Goal: Contribute content: Contribute content

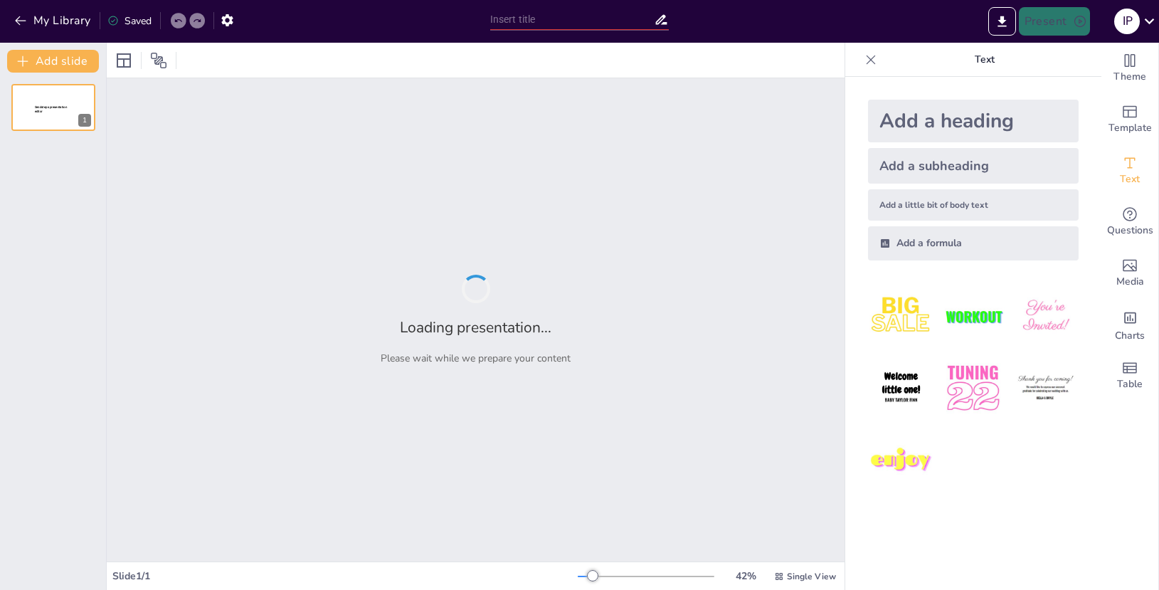
type input "Características de la Carne Blanca vs. Carne Oscura"
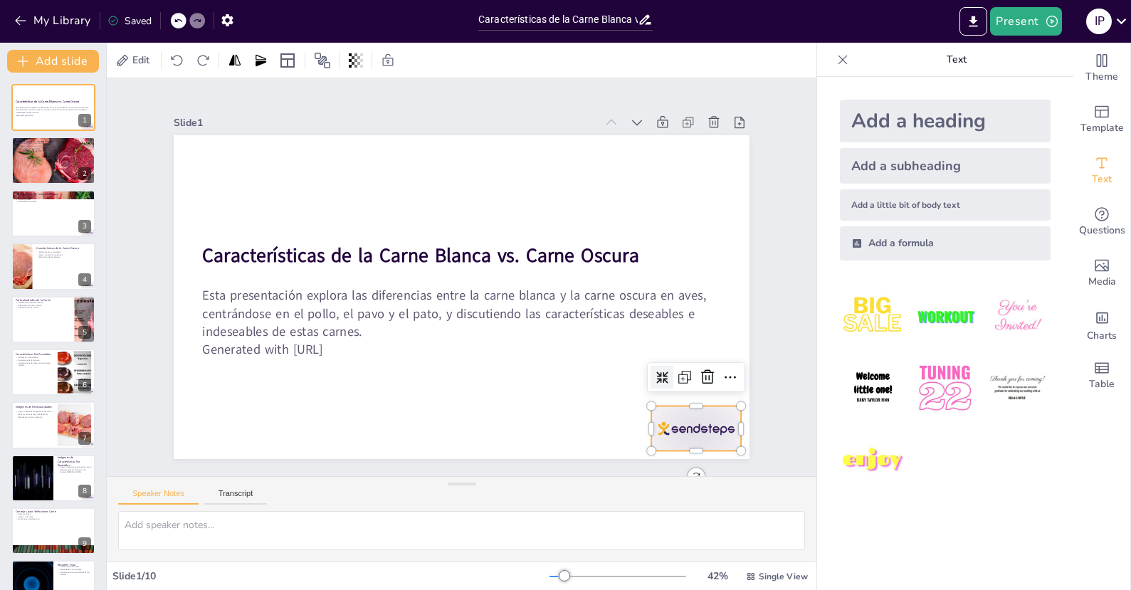
click at [707, 200] on div at bounding box center [710, 150] width 84 height 100
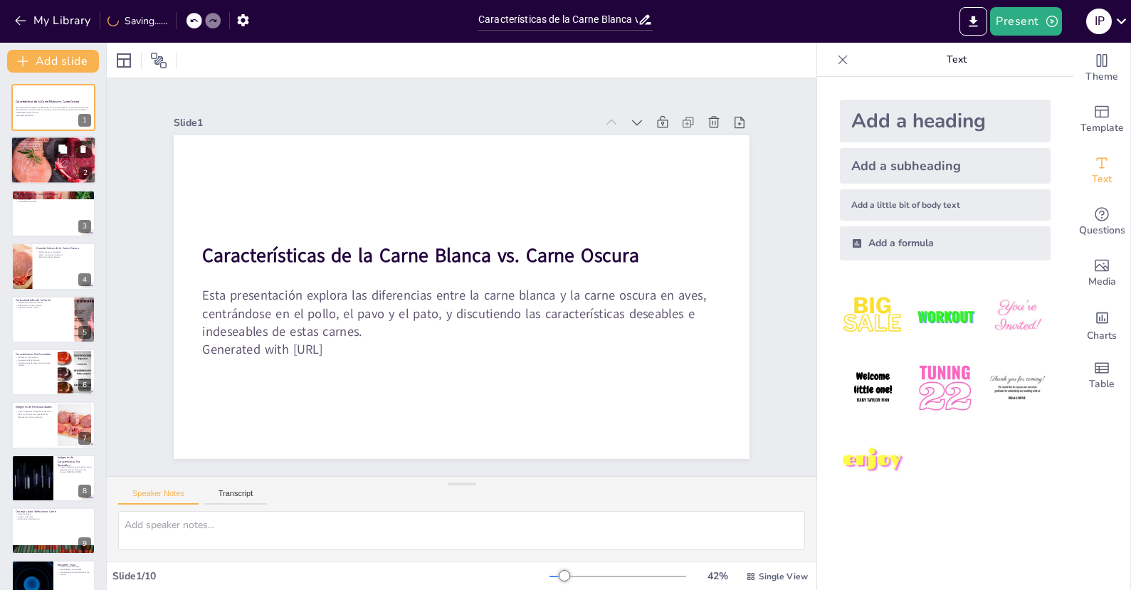
click at [70, 182] on div at bounding box center [53, 160] width 85 height 57
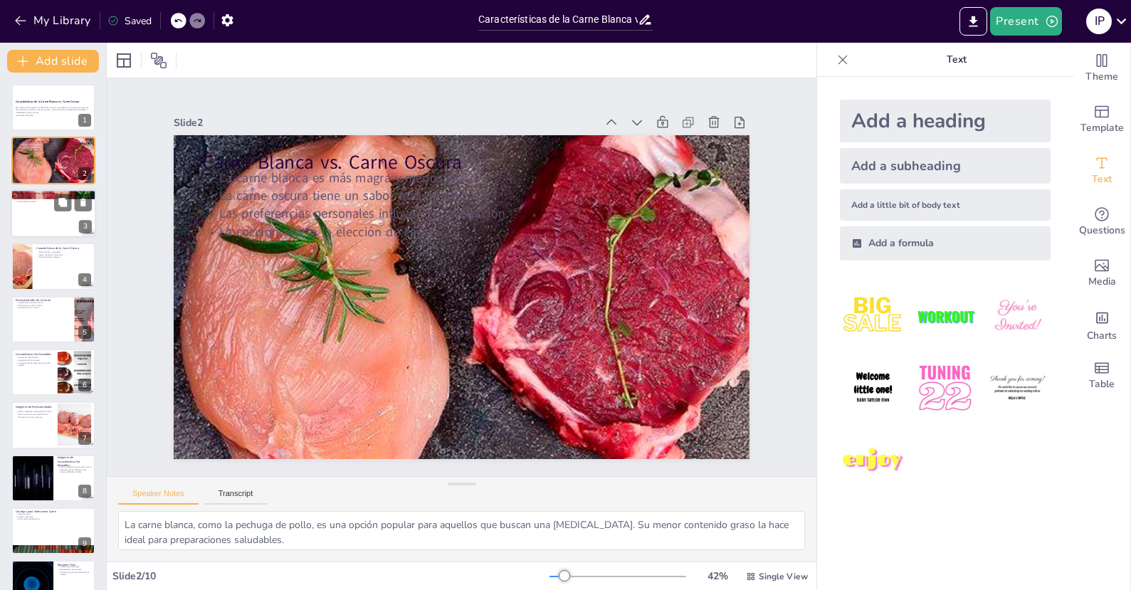
click at [34, 222] on div at bounding box center [53, 213] width 85 height 48
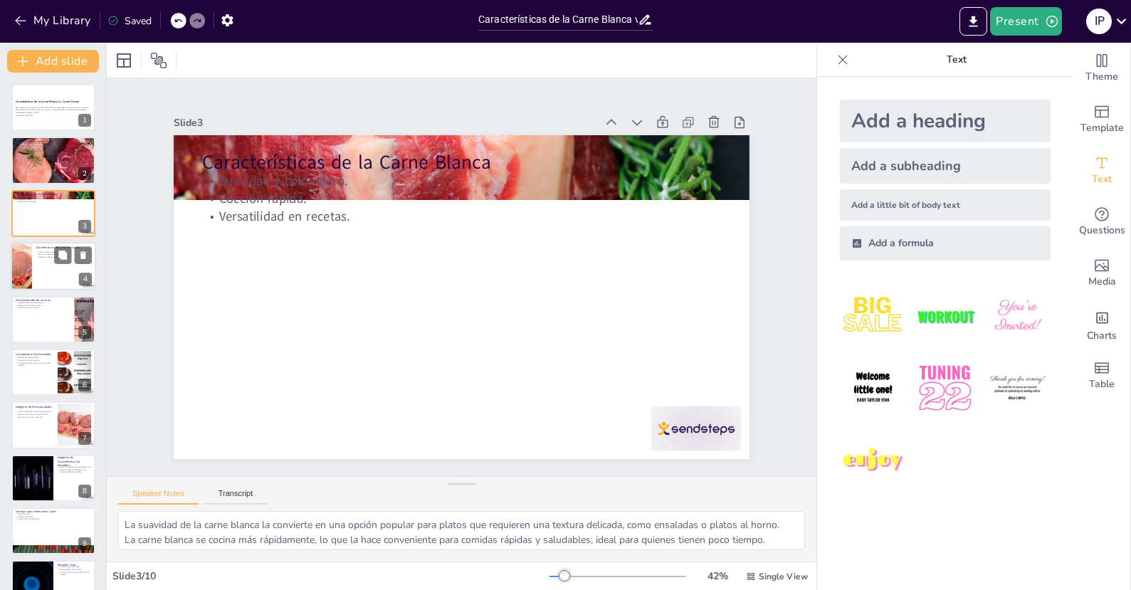
click at [53, 282] on div at bounding box center [53, 266] width 85 height 48
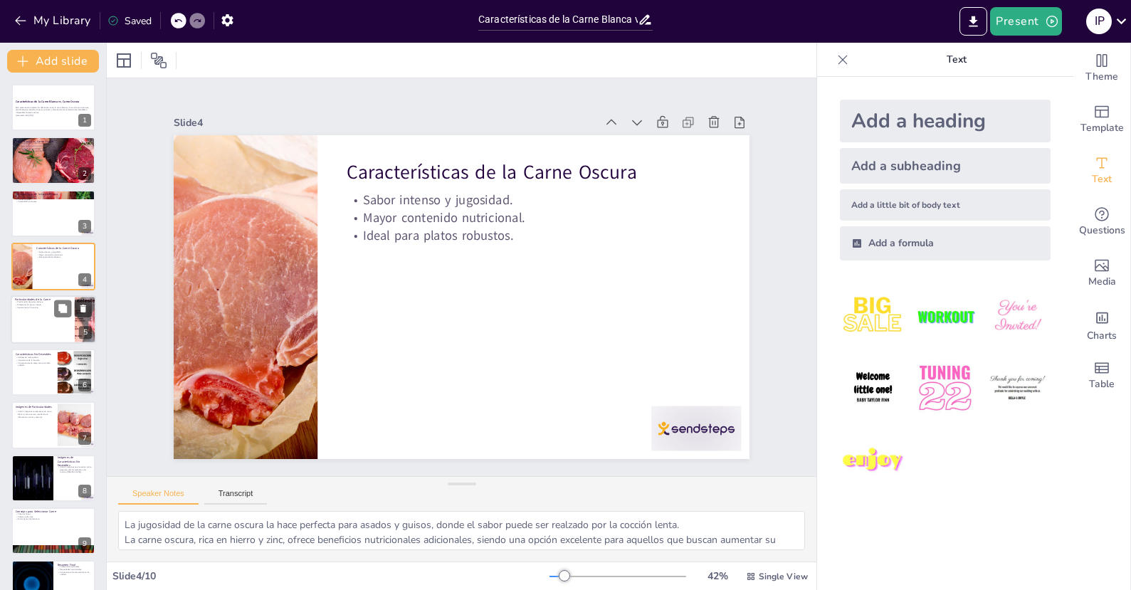
click at [53, 315] on div at bounding box center [53, 319] width 85 height 48
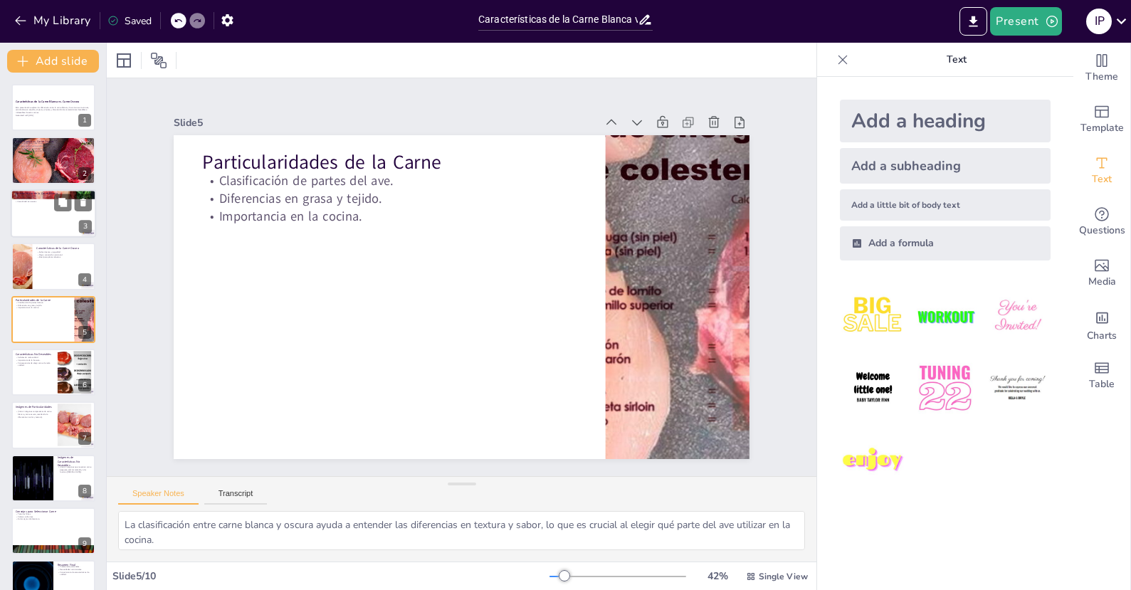
click at [50, 218] on div at bounding box center [53, 213] width 85 height 48
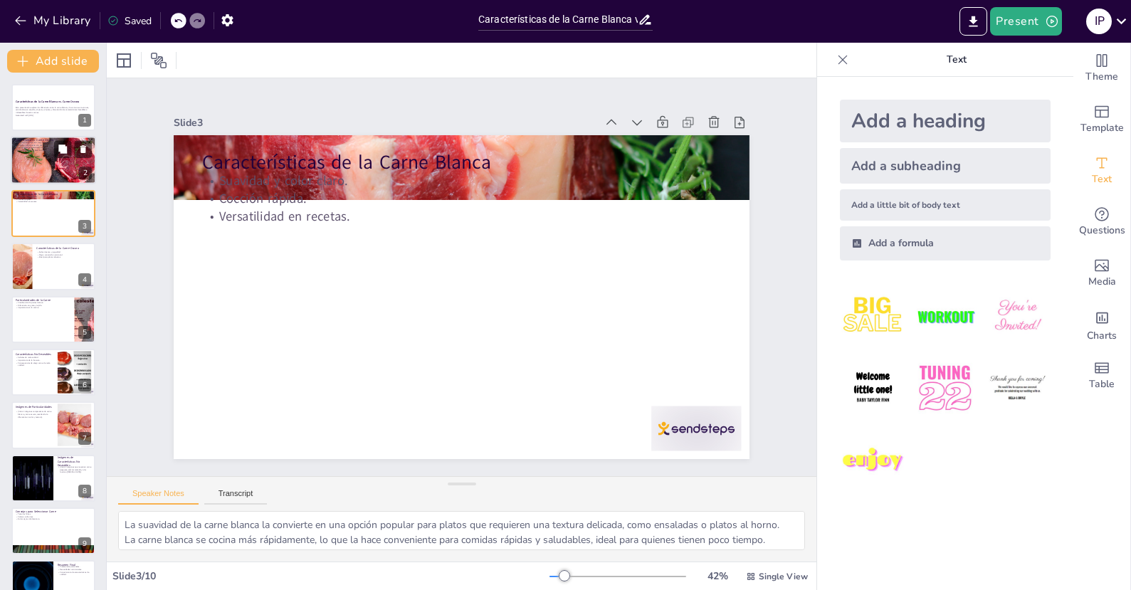
click at [58, 167] on div at bounding box center [53, 160] width 85 height 57
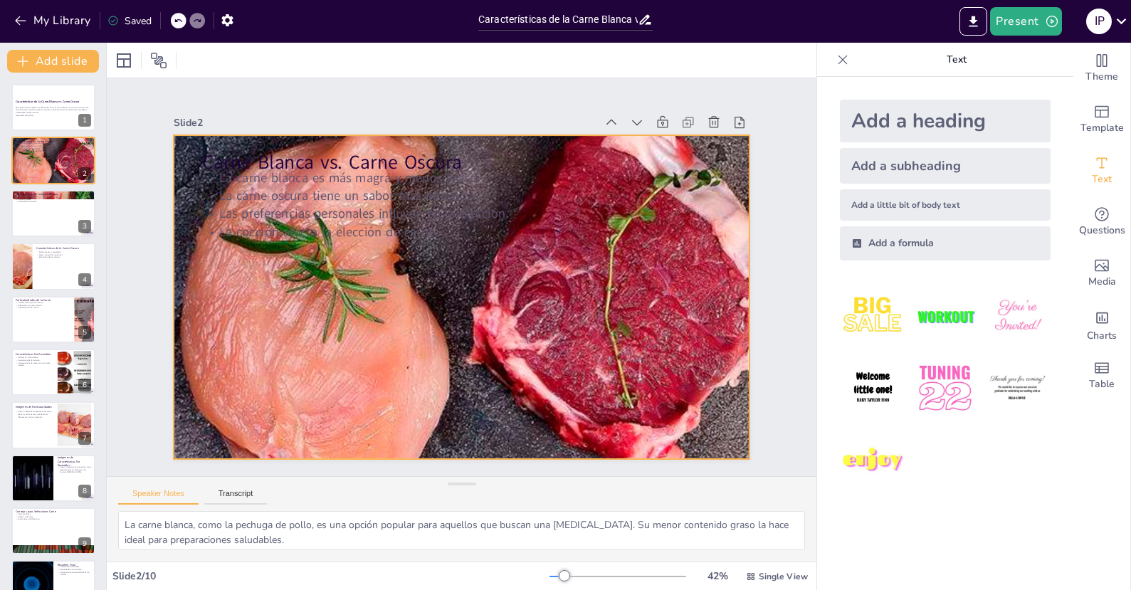
click at [350, 273] on div at bounding box center [441, 273] width 495 height 643
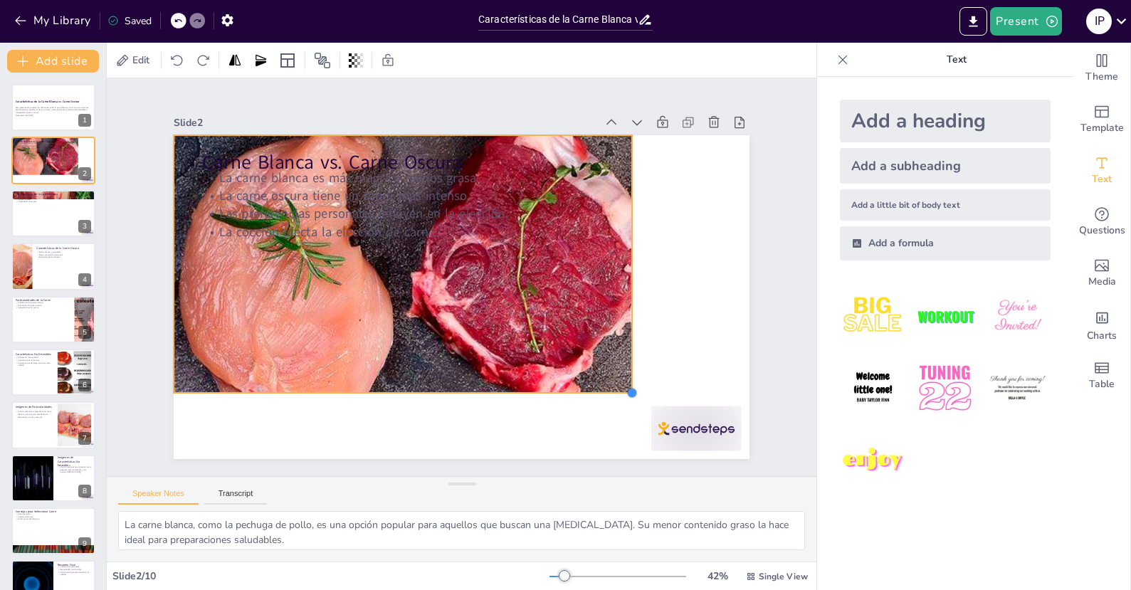
drag, startPoint x: 743, startPoint y: 458, endPoint x: 625, endPoint y: 374, distance: 144.9
click at [625, 374] on div "Carne Blanca vs. Carne Oscura La carne blanca es más magra y menos grasa. La ca…" at bounding box center [448, 262] width 645 height 626
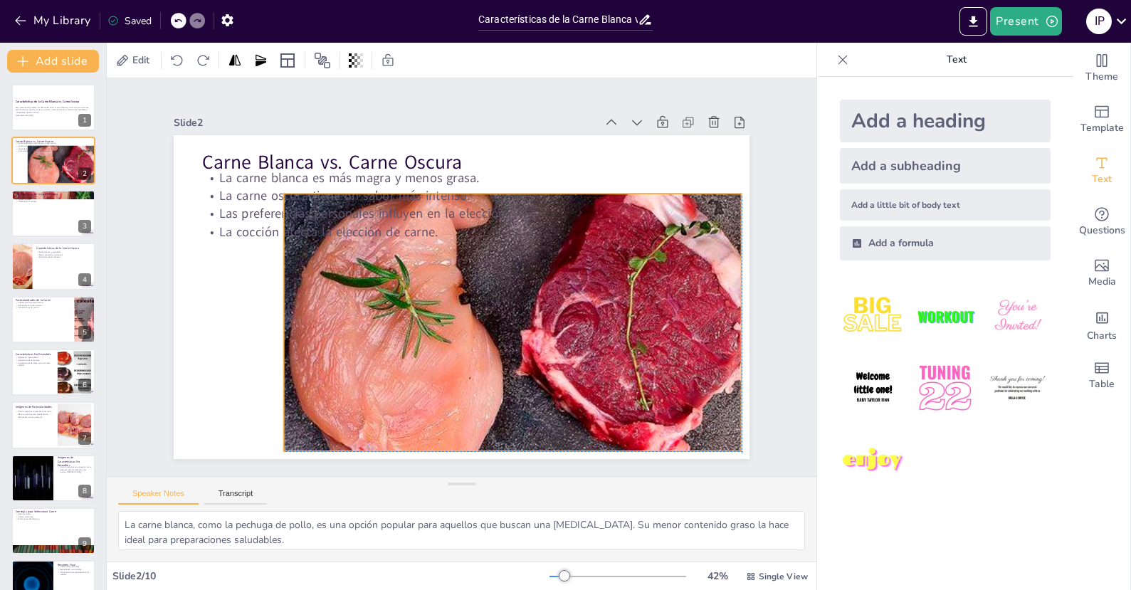
drag, startPoint x: 450, startPoint y: 301, endPoint x: 371, endPoint y: 268, distance: 85.8
click at [560, 359] on div at bounding box center [455, 344] width 516 height 549
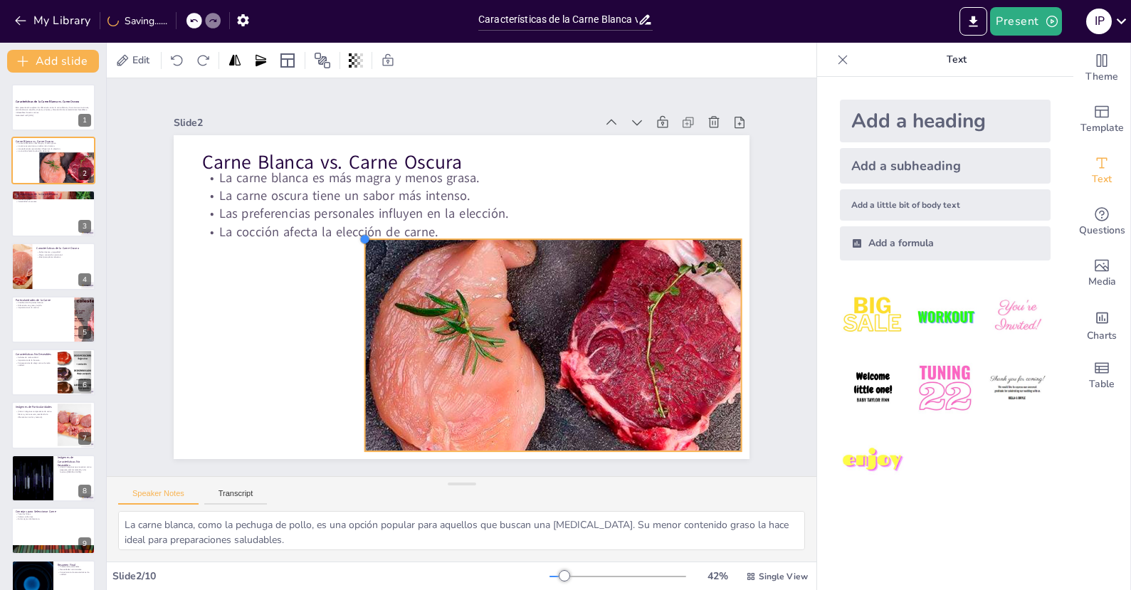
drag, startPoint x: 273, startPoint y: 187, endPoint x: 288, endPoint y: 295, distance: 108.5
click at [353, 260] on div "Carne Blanca vs. Carne Oscura La carne blanca es más magra y menos grasa. La ca…" at bounding box center [444, 287] width 569 height 660
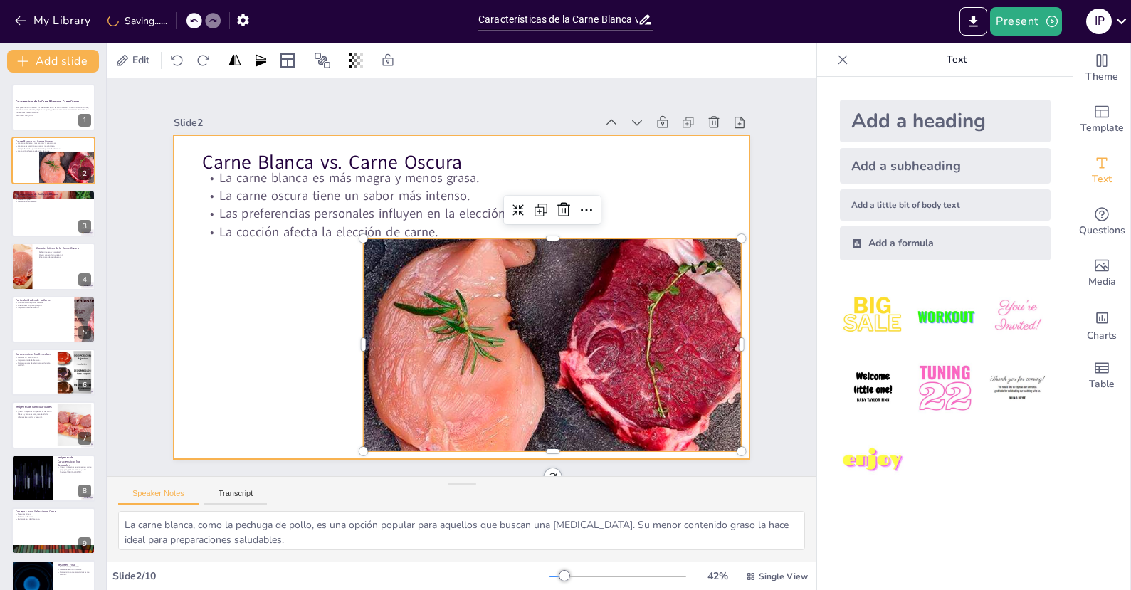
click at [281, 299] on div at bounding box center [473, 293] width 656 height 601
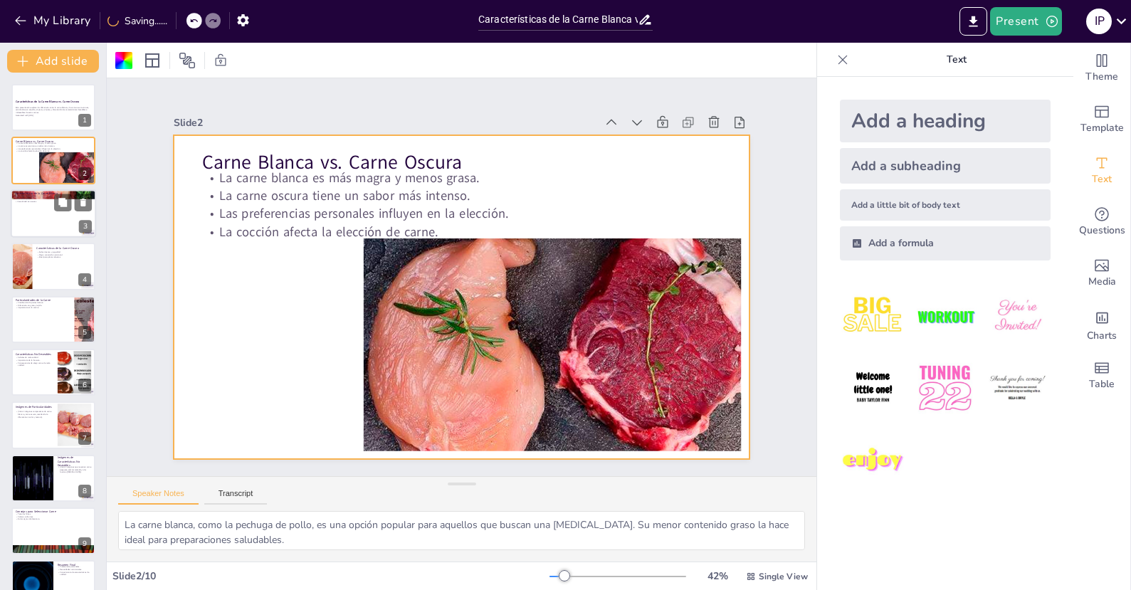
click at [64, 222] on div at bounding box center [53, 213] width 85 height 48
type textarea "La suavidad de la carne blanca la convierte en una opción popular para platos q…"
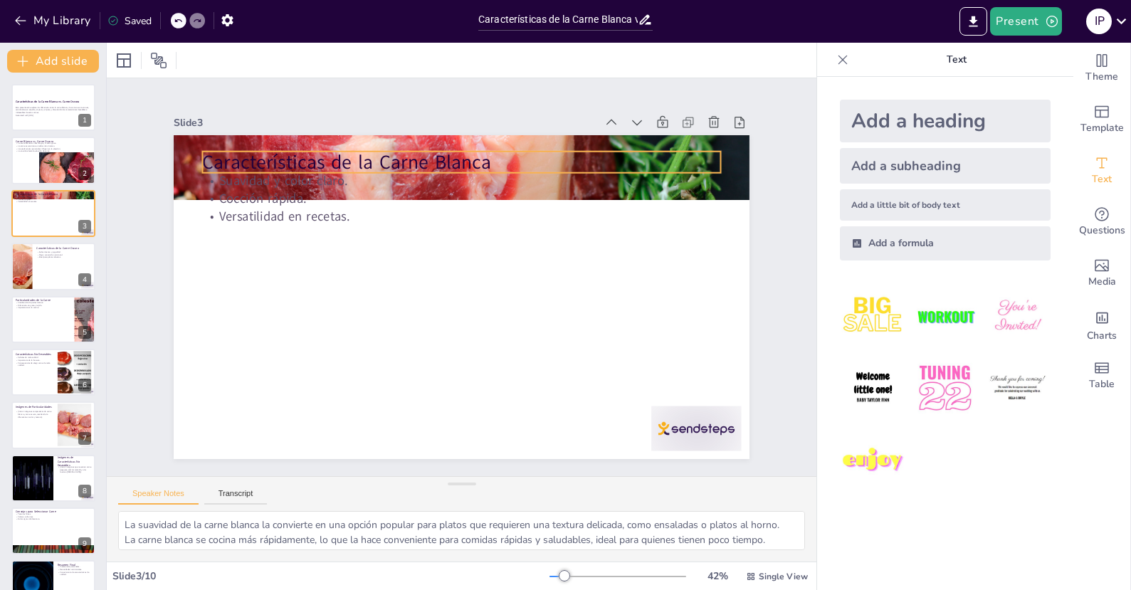
click at [611, 154] on p "Características de la Carne Blanca" at bounding box center [393, 184] width 435 height 326
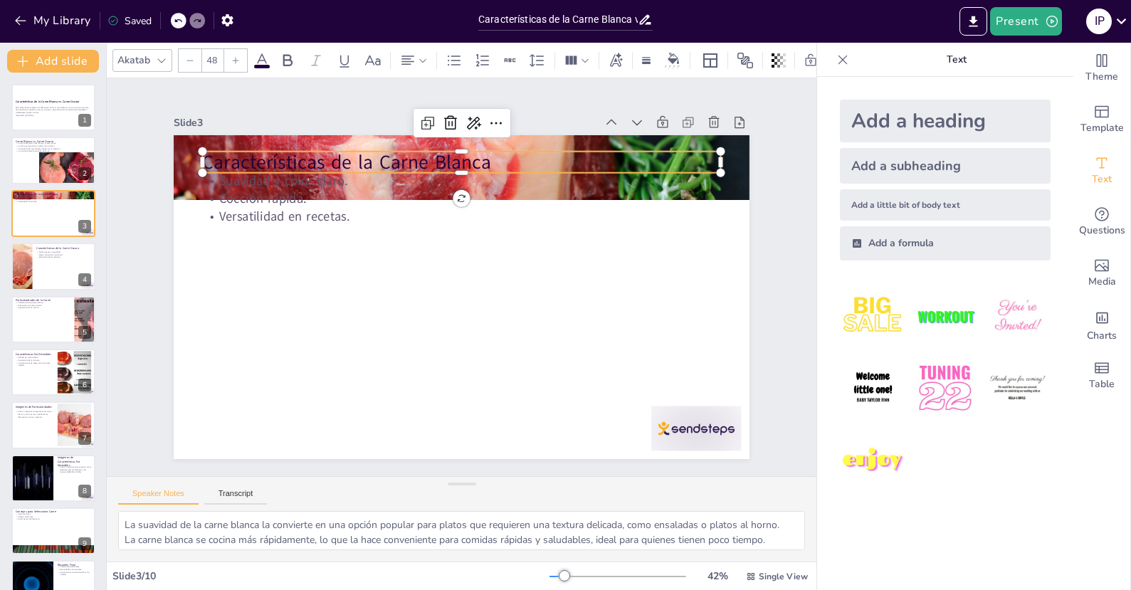
type input "32"
click at [663, 176] on p "Suavidad y color claro." at bounding box center [549, 238] width 227 height 480
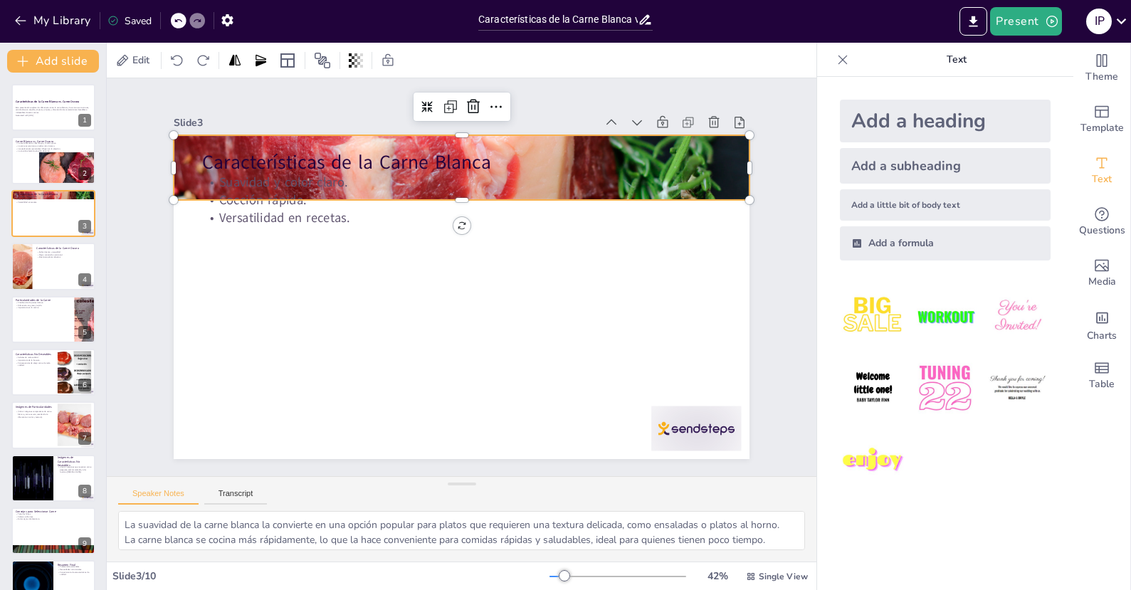
click at [723, 183] on div at bounding box center [568, 300] width 331 height 608
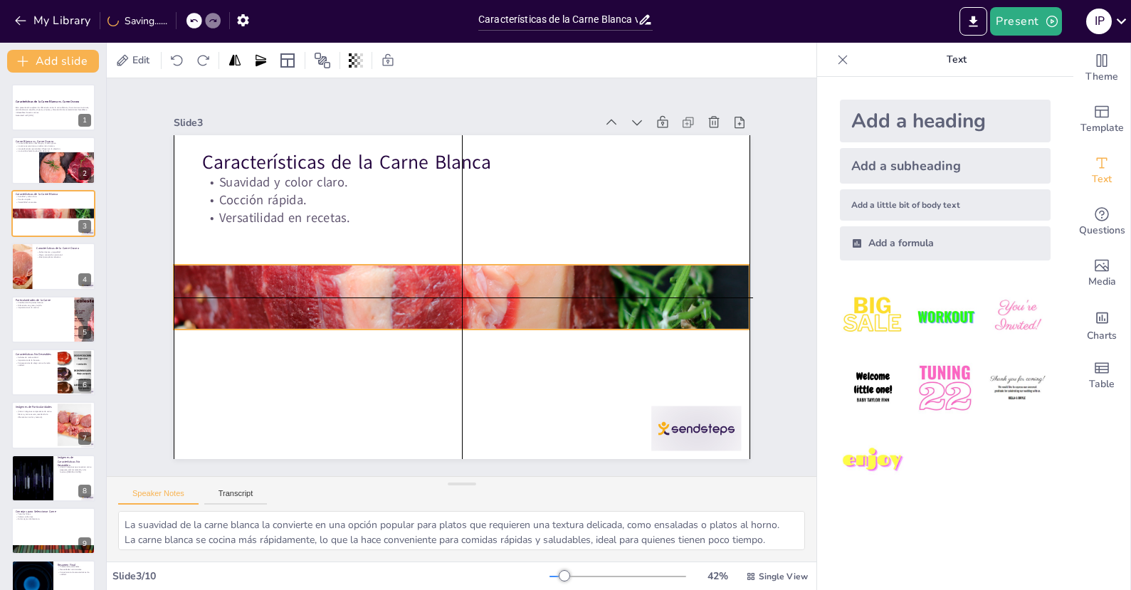
drag, startPoint x: 724, startPoint y: 181, endPoint x: 505, endPoint y: 295, distance: 247.6
click at [727, 312] on div at bounding box center [469, 258] width 613 height 431
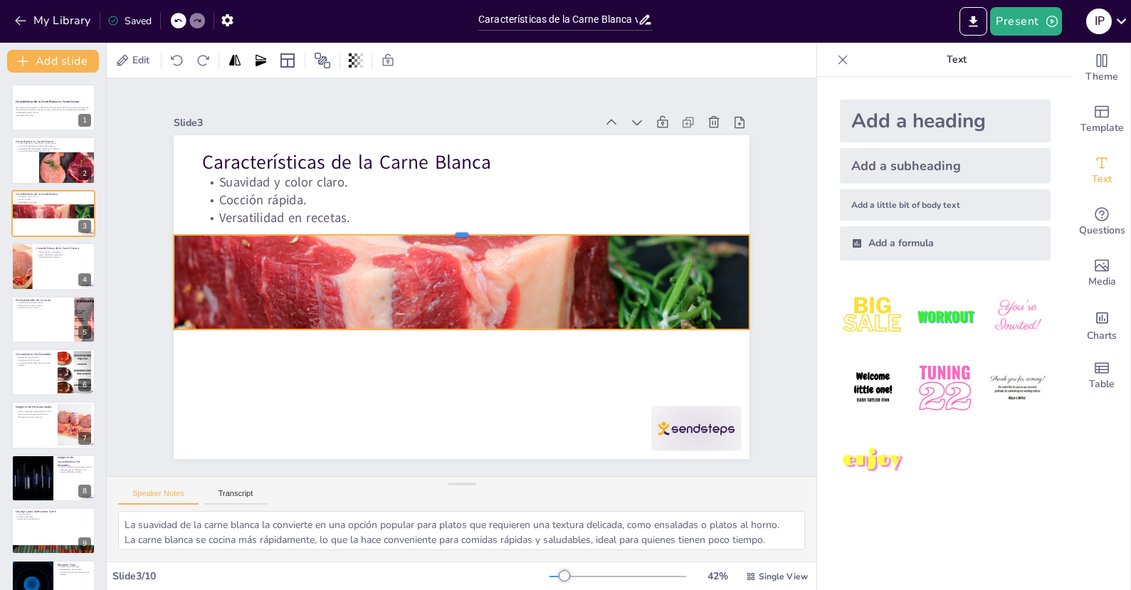
drag, startPoint x: 452, startPoint y: 258, endPoint x: 456, endPoint y: 228, distance: 30.2
click at [456, 289] on div at bounding box center [456, 324] width 574 height 71
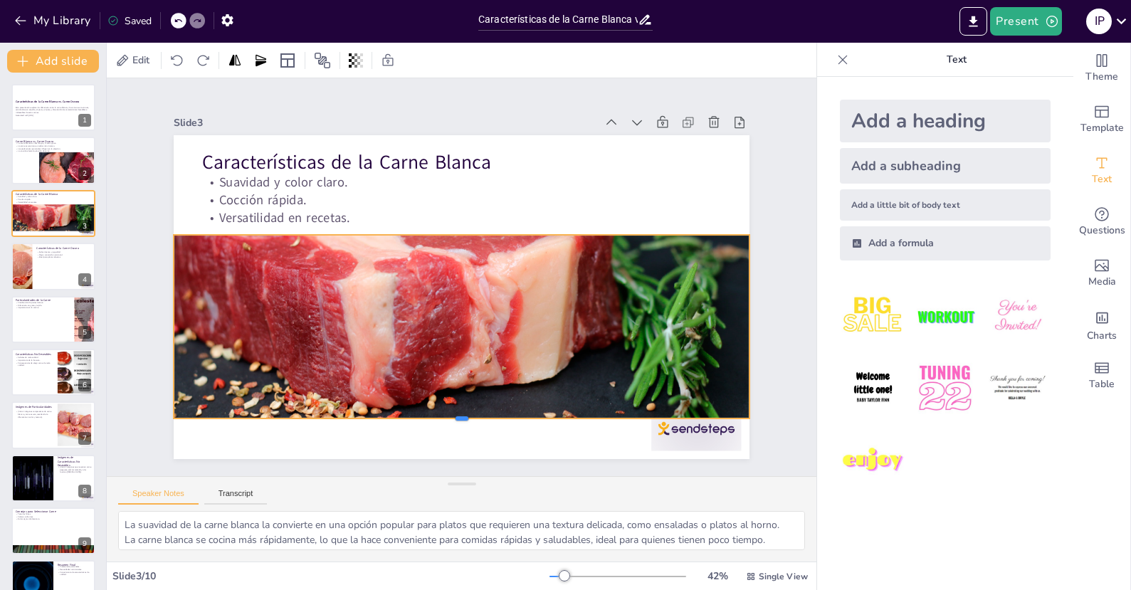
drag, startPoint x: 458, startPoint y: 326, endPoint x: 551, endPoint y: 418, distance: 130.8
click at [445, 332] on div at bounding box center [548, 157] width 473 height 347
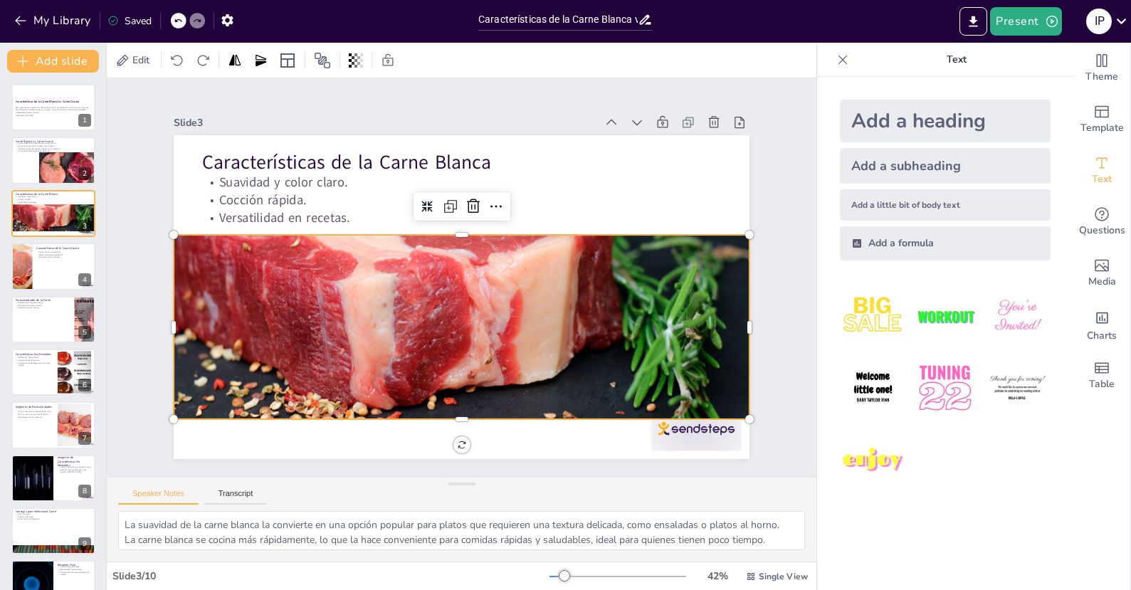
click at [296, 430] on div at bounding box center [264, 475] width 63 height 97
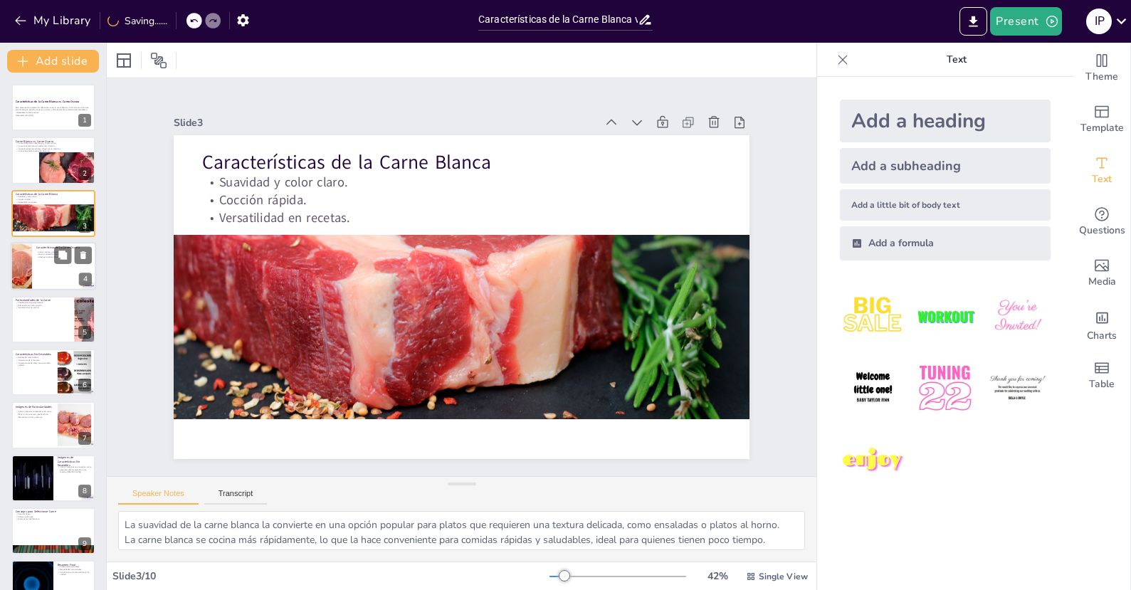
click at [49, 270] on div at bounding box center [53, 266] width 85 height 48
type textarea "La jugosidad de la carne oscura la hace perfecta para asados y guisos, donde el…"
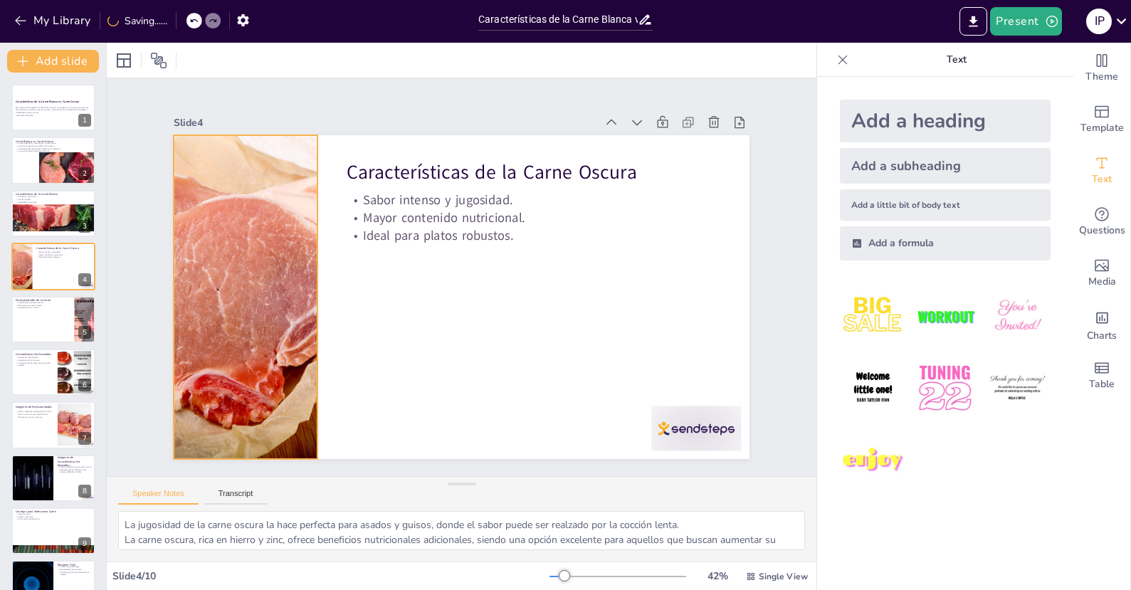
click at [397, 259] on div at bounding box center [668, 213] width 542 height 418
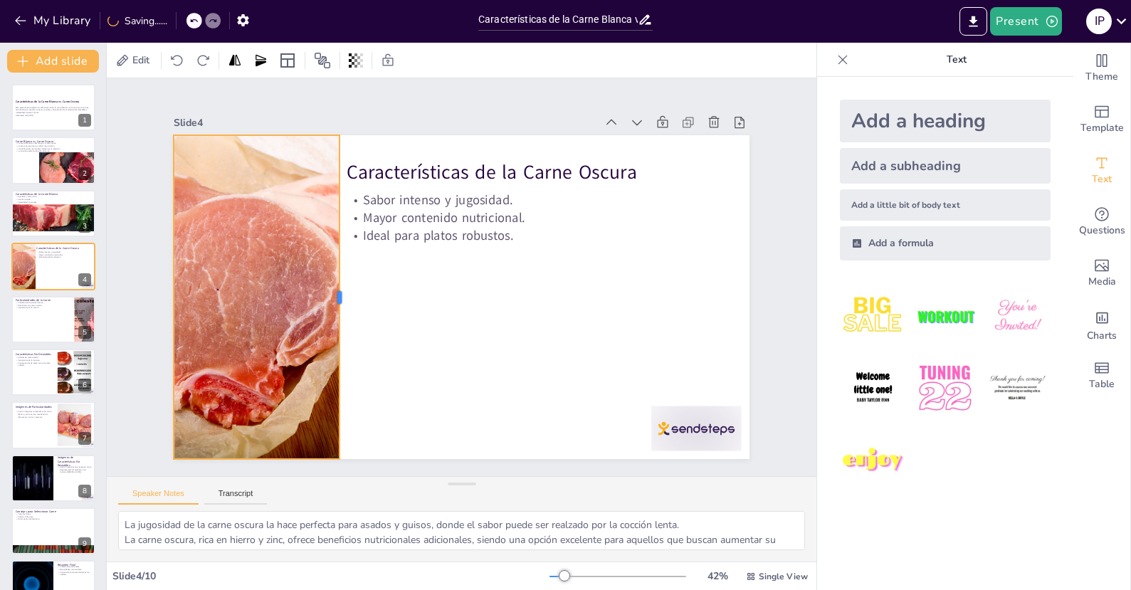
drag, startPoint x: 320, startPoint y: 283, endPoint x: 329, endPoint y: 286, distance: 9.7
click at [329, 286] on div at bounding box center [369, 204] width 248 height 225
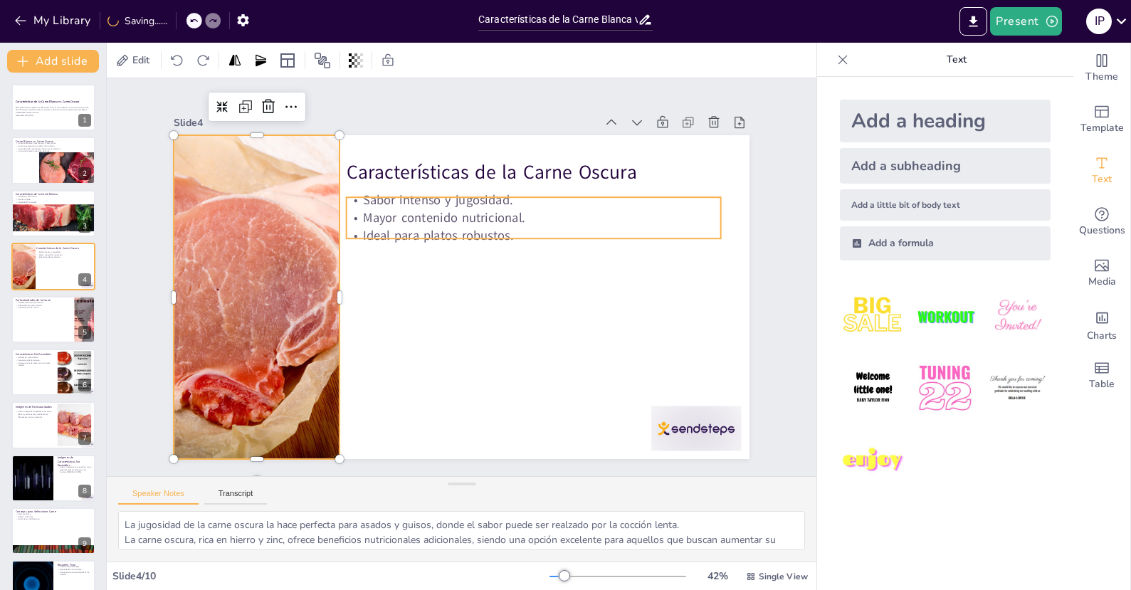
click at [392, 194] on p "Sabor intenso y jugosidad." at bounding box center [356, 275] width 264 height 290
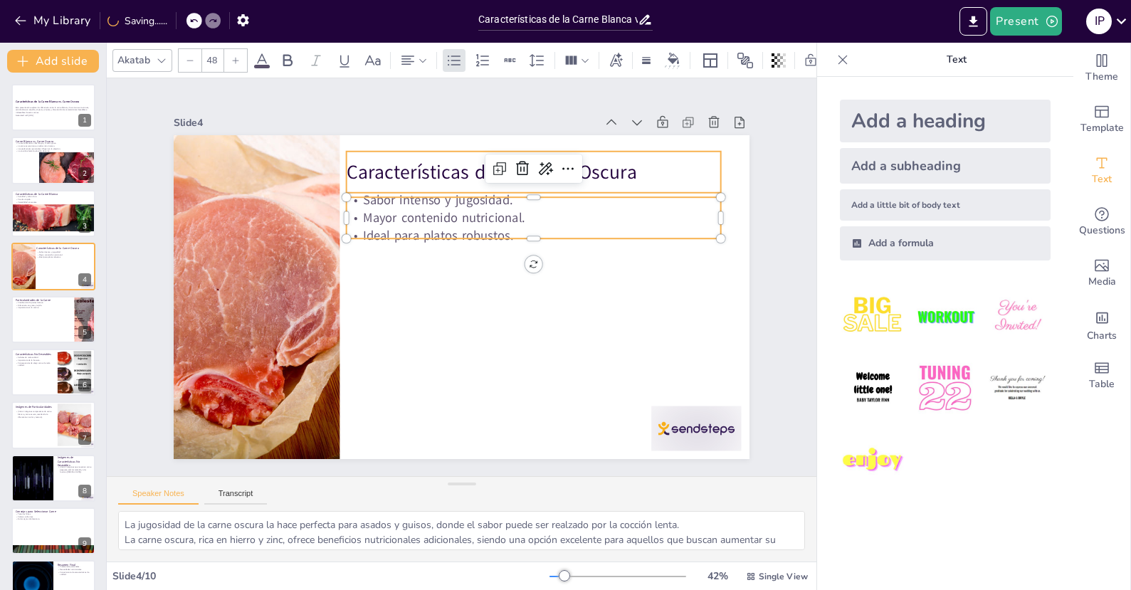
click at [394, 154] on p "Características de la Carne Oscura" at bounding box center [570, 210] width 353 height 176
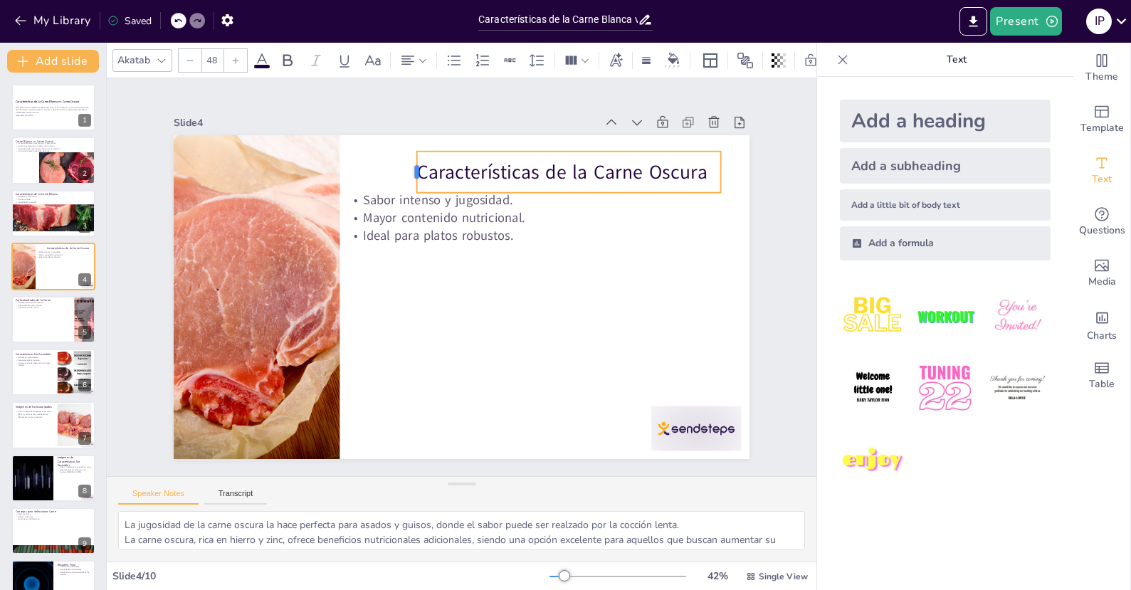
drag, startPoint x: 335, startPoint y: 164, endPoint x: 368, endPoint y: 225, distance: 69.4
click at [415, 167] on div at bounding box center [423, 167] width 16 height 42
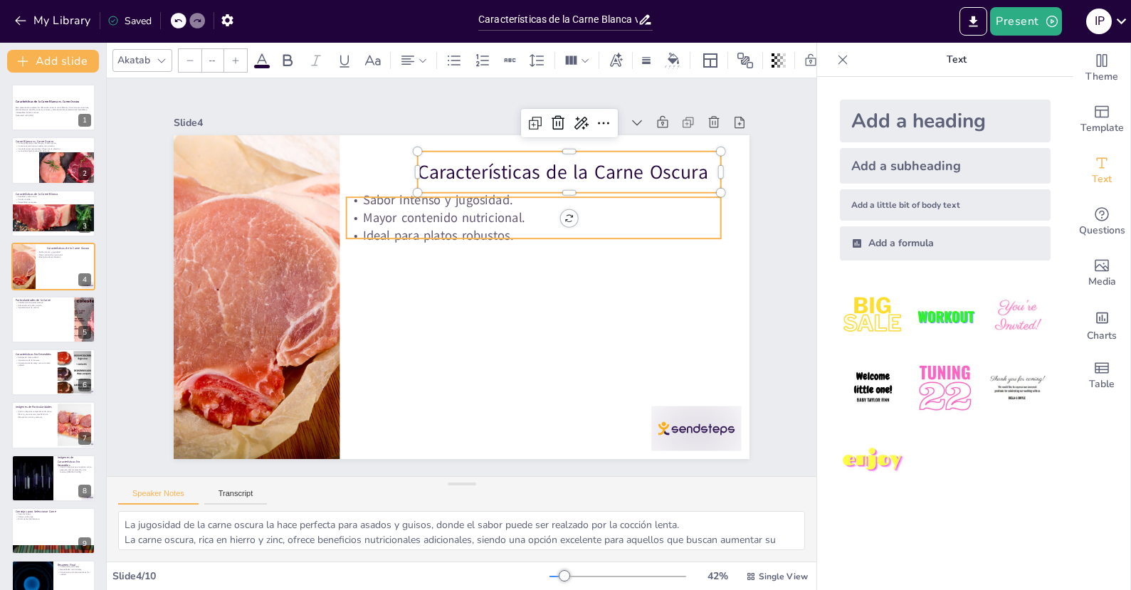
type input "32"
click at [368, 285] on p "Ideal para platos robustos." at bounding box center [399, 332] width 369 height 95
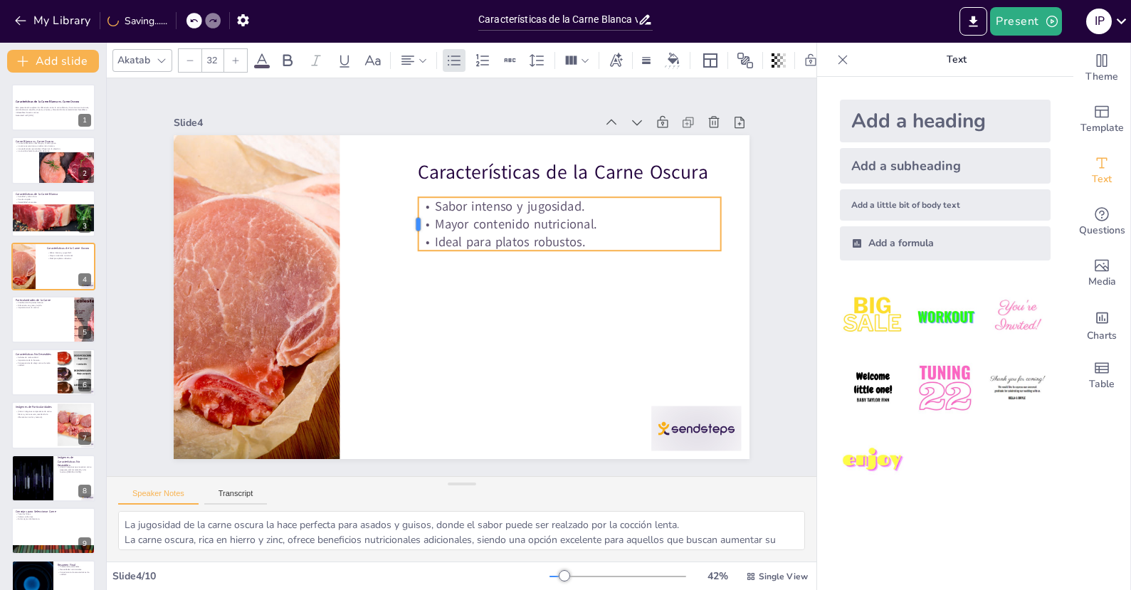
drag, startPoint x: 332, startPoint y: 211, endPoint x: 403, endPoint y: 213, distance: 71.9
click at [403, 294] on div at bounding box center [396, 307] width 55 height 27
click at [283, 241] on div at bounding box center [487, 62] width 418 height 542
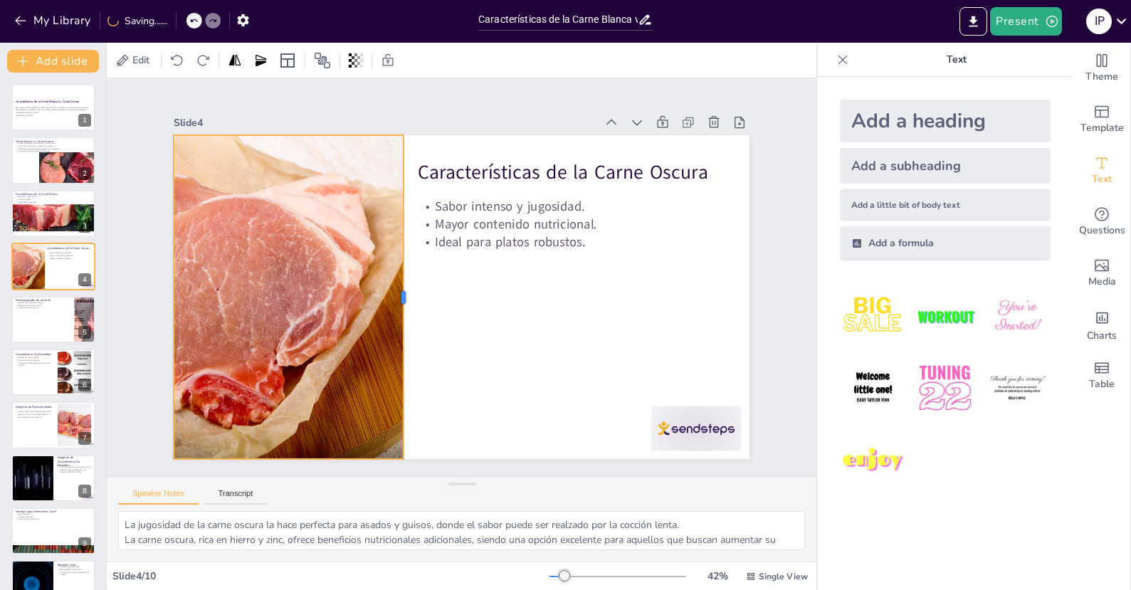
drag, startPoint x: 330, startPoint y: 285, endPoint x: 394, endPoint y: 283, distance: 64.1
click at [394, 283] on div at bounding box center [412, 251] width 248 height 225
click at [58, 312] on icon at bounding box center [63, 308] width 10 height 10
type textarea "La clasificación entre carne blanca y oscura ayuda a entender las diferencias e…"
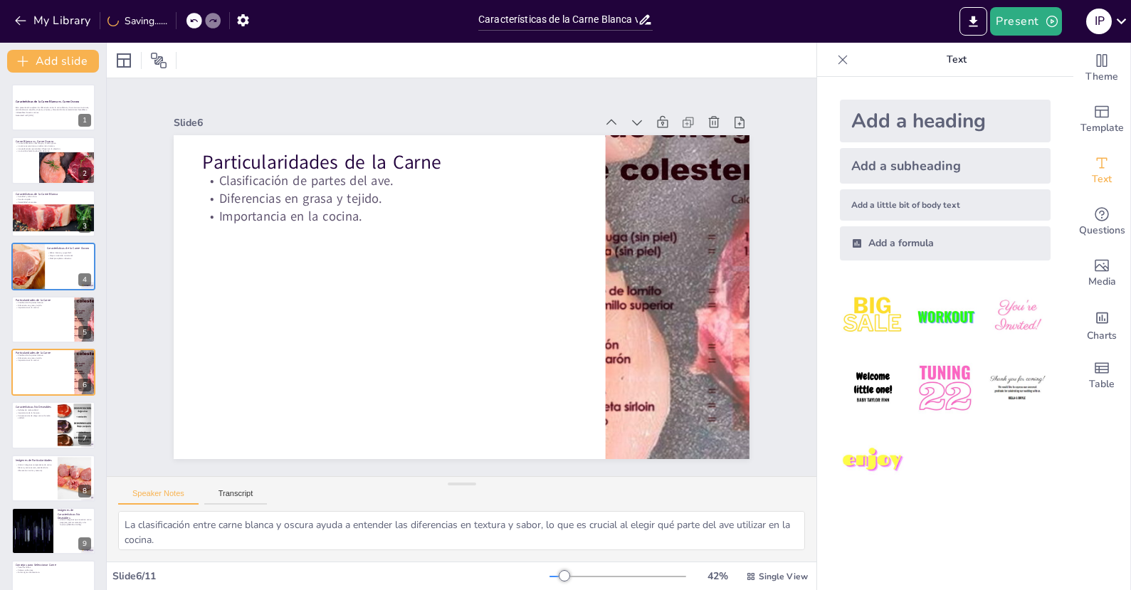
scroll to position [41, 0]
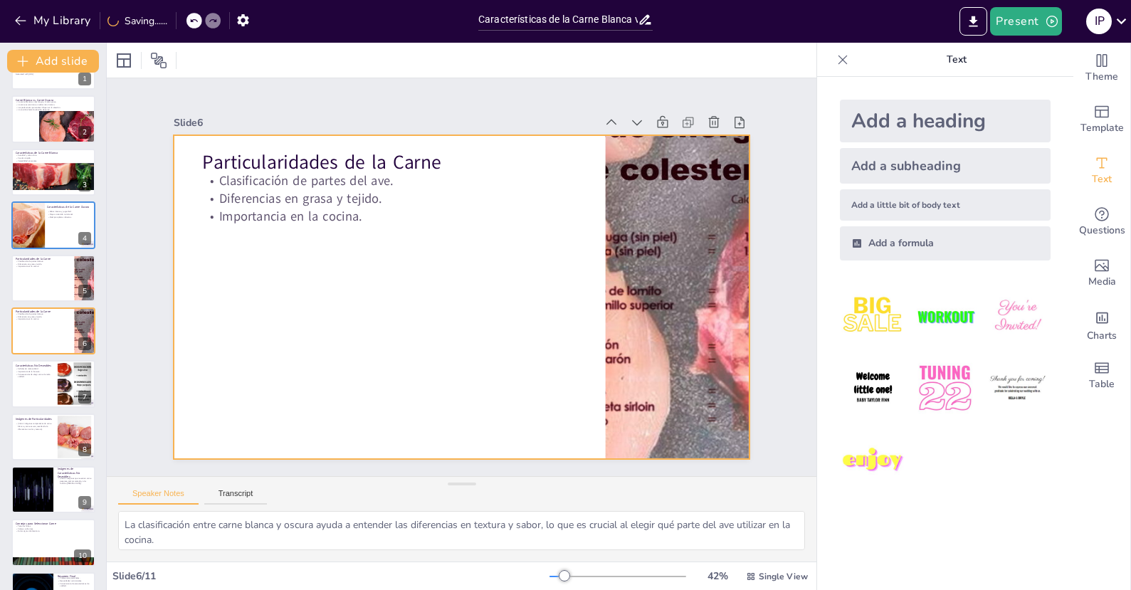
click at [604, 254] on div at bounding box center [647, 166] width 547 height 521
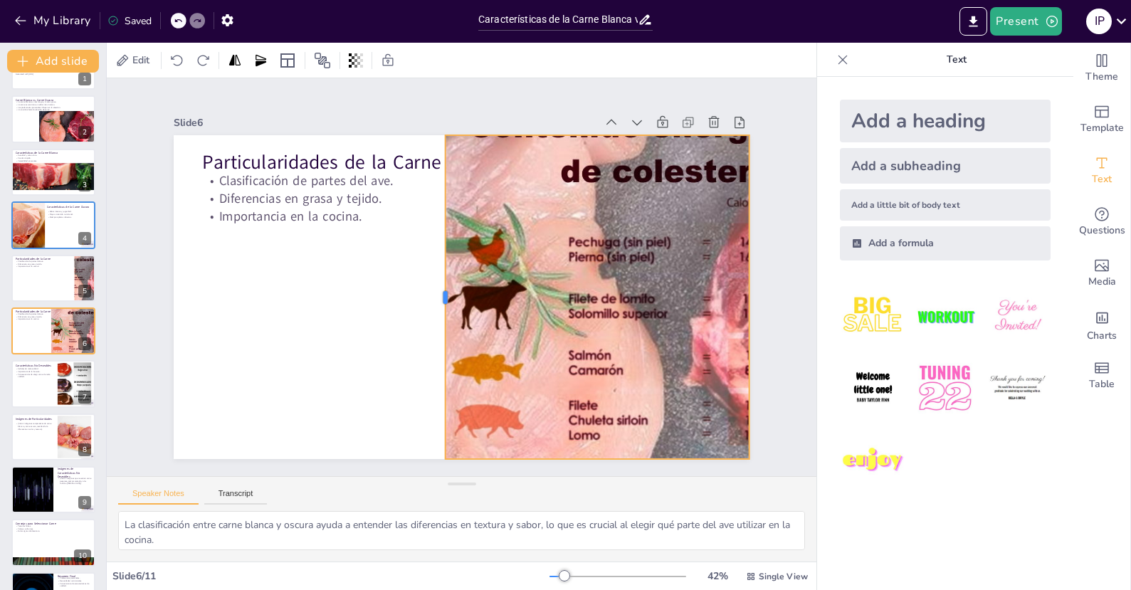
drag, startPoint x: 589, startPoint y: 288, endPoint x: 429, endPoint y: 291, distance: 160.1
click at [429, 291] on div at bounding box center [470, 249] width 172 height 286
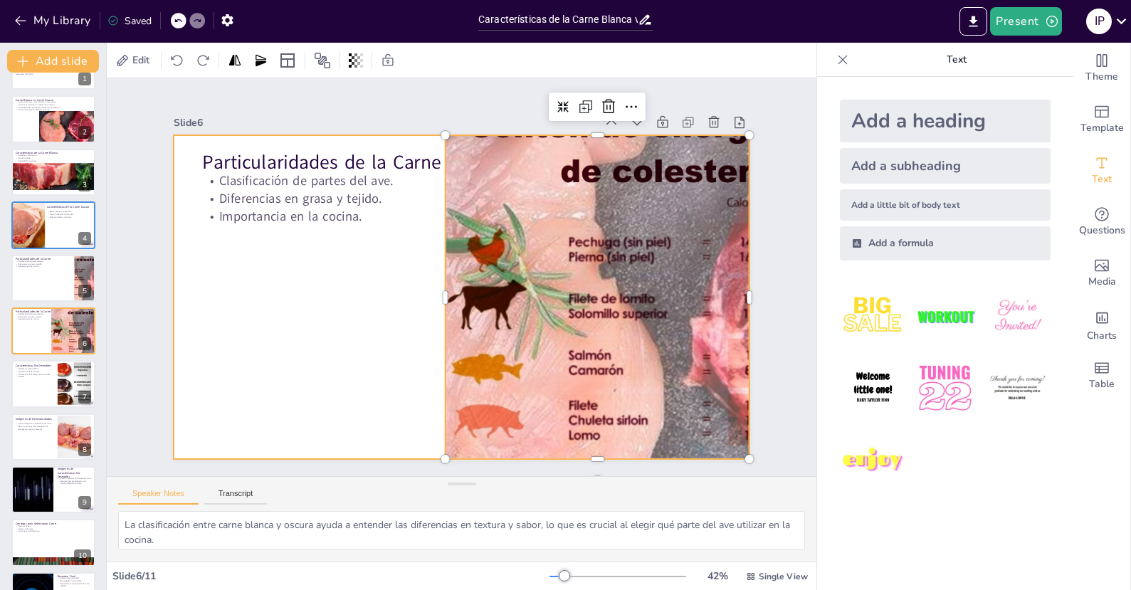
click at [331, 252] on p "Diferencias en grasa y tejido." at bounding box center [462, 384] width 290 height 264
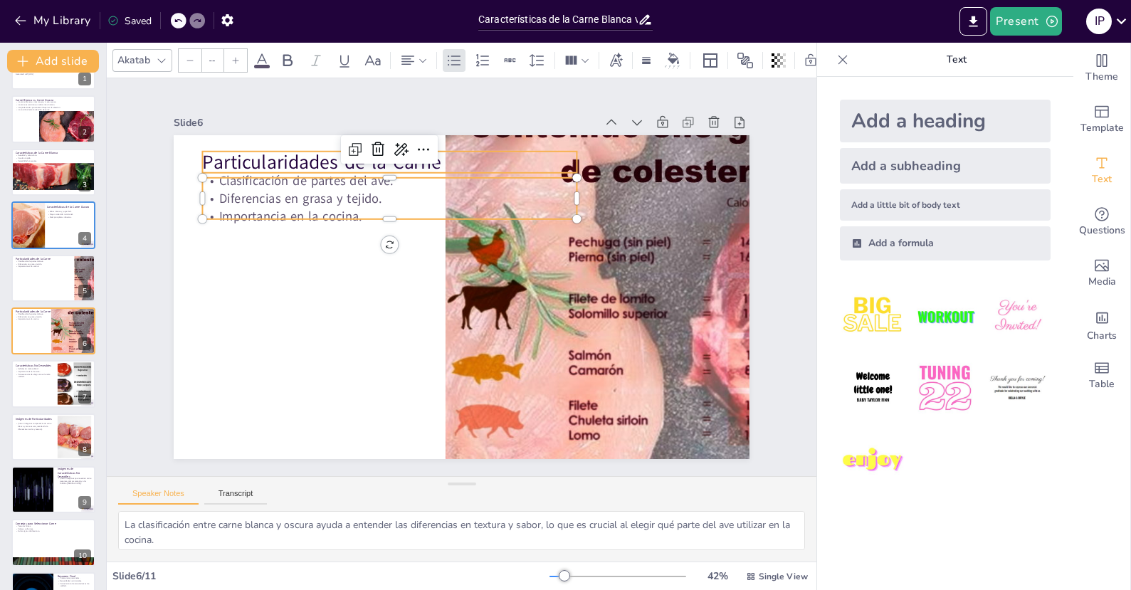
type input "48"
click at [364, 152] on p "Particularidades de la Carne" at bounding box center [499, 147] width 270 height 296
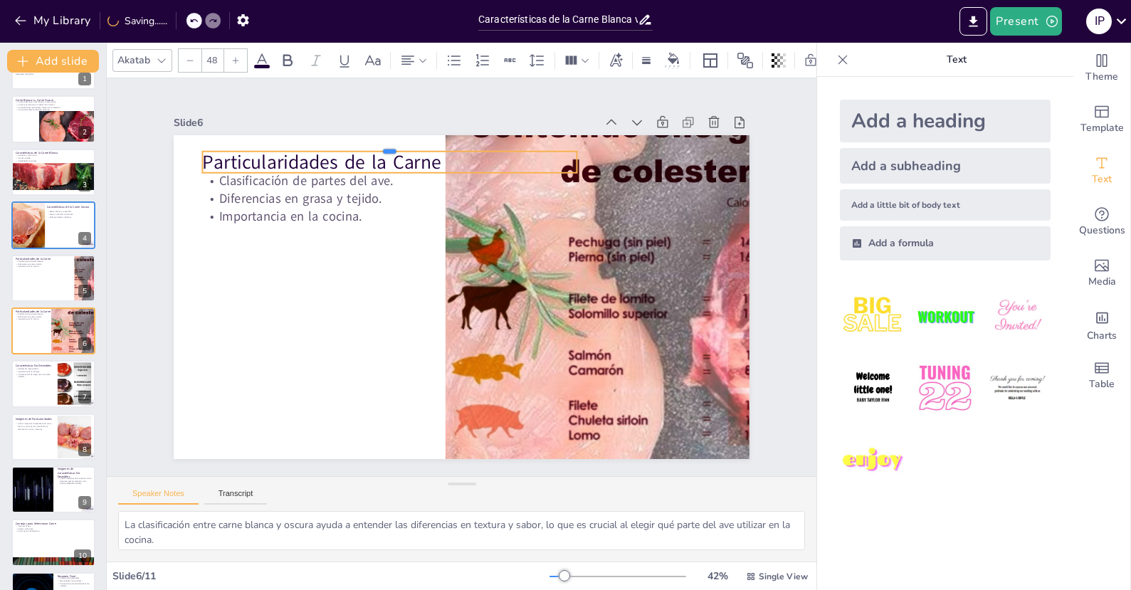
click at [501, 144] on div at bounding box center [564, 168] width 127 height 359
click at [372, 352] on span "Particularidades de la Carne" at bounding box center [453, 456] width 162 height 209
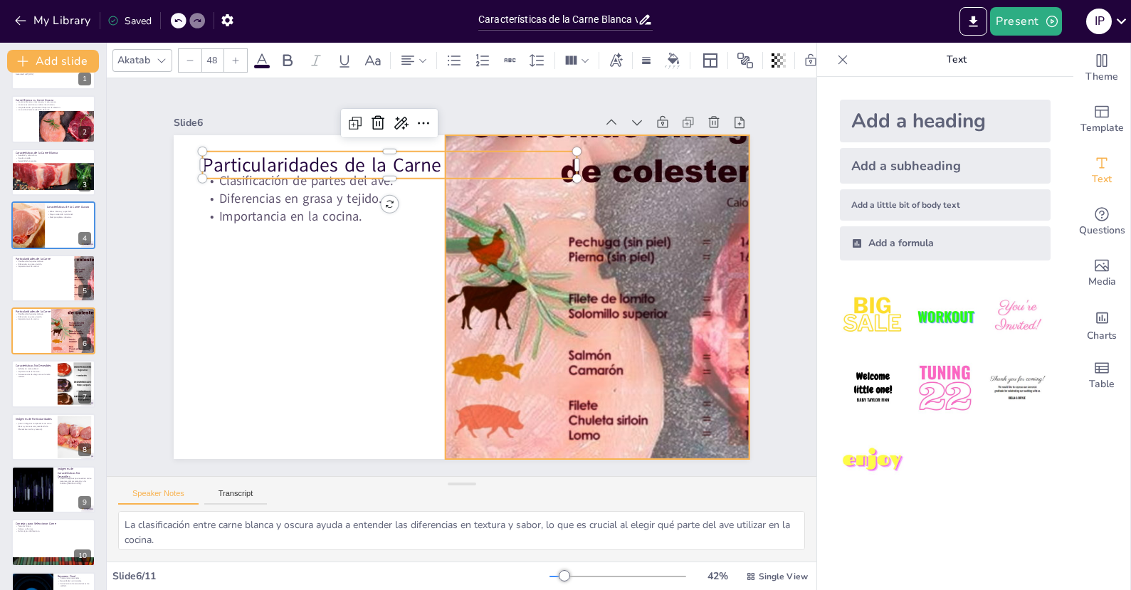
click at [492, 250] on div at bounding box center [648, 176] width 566 height 541
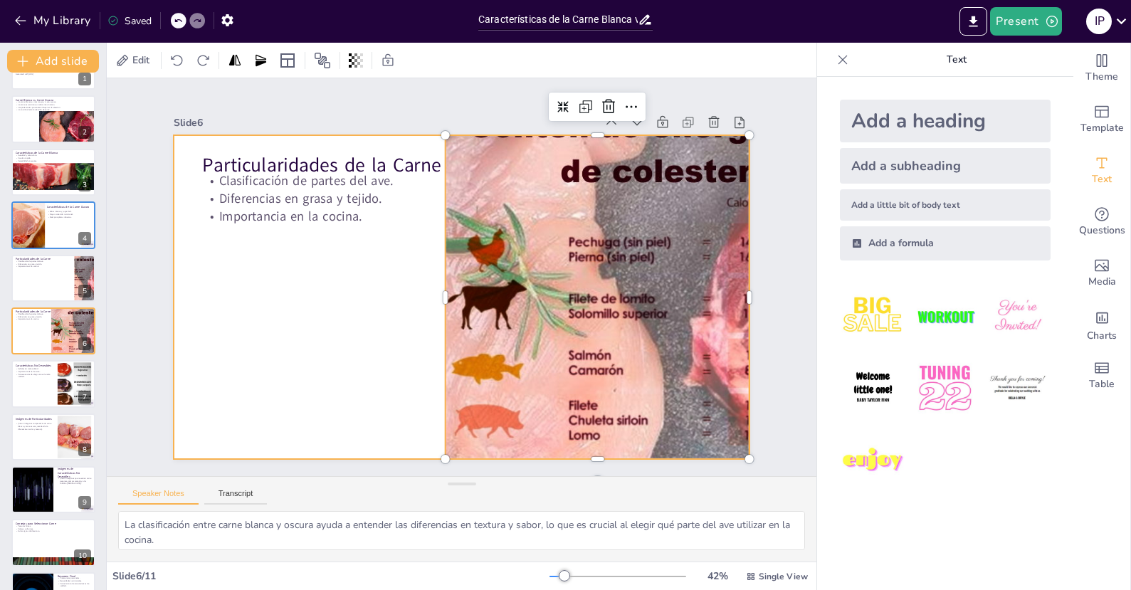
click at [378, 298] on div at bounding box center [468, 259] width 648 height 486
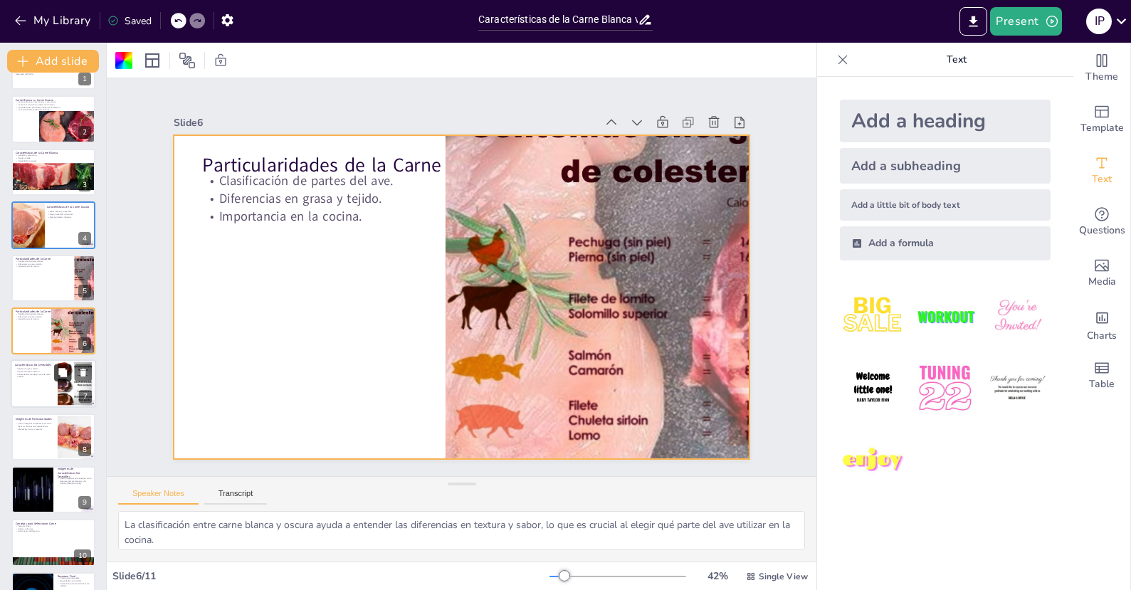
click at [65, 371] on icon at bounding box center [62, 372] width 9 height 9
type textarea "Reconocer las señales de mala calidad es esencial para garantizar que se está c…"
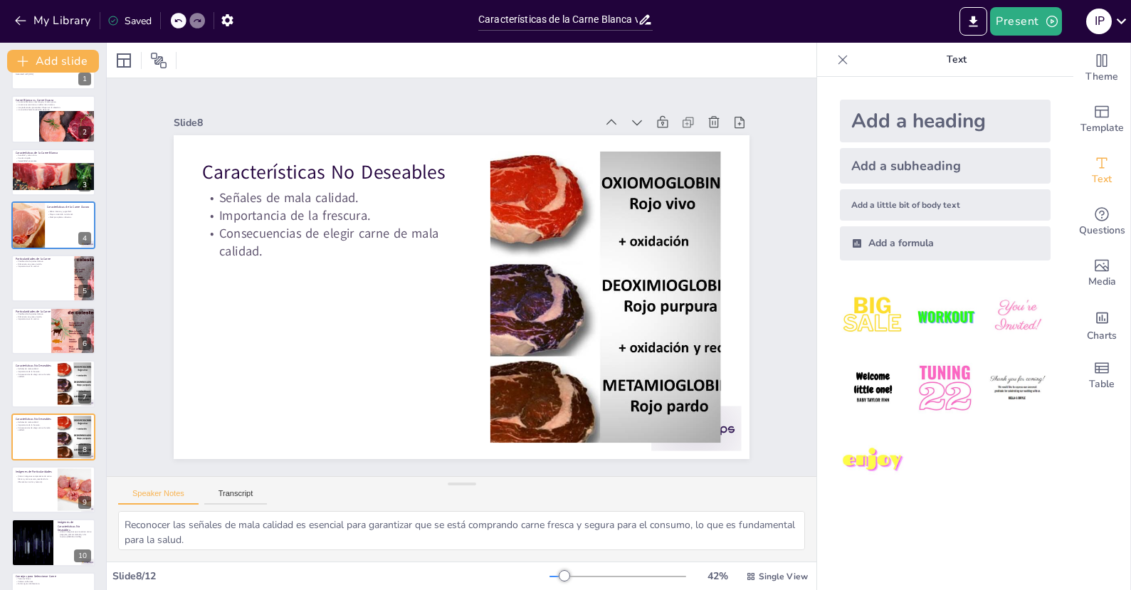
scroll to position [135, 0]
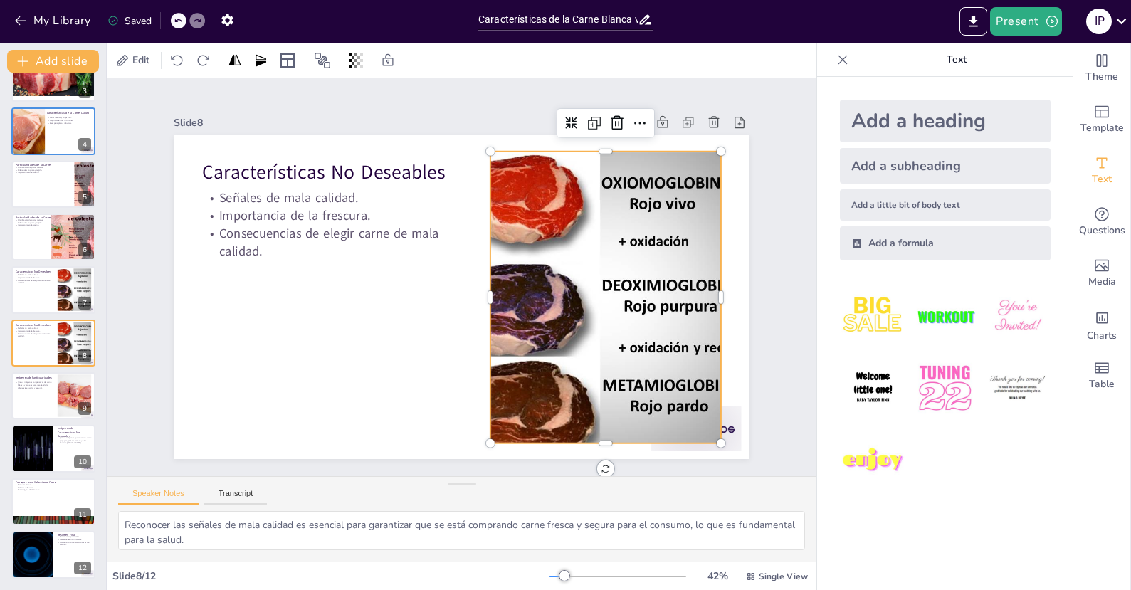
click at [507, 291] on div at bounding box center [605, 297] width 389 height 291
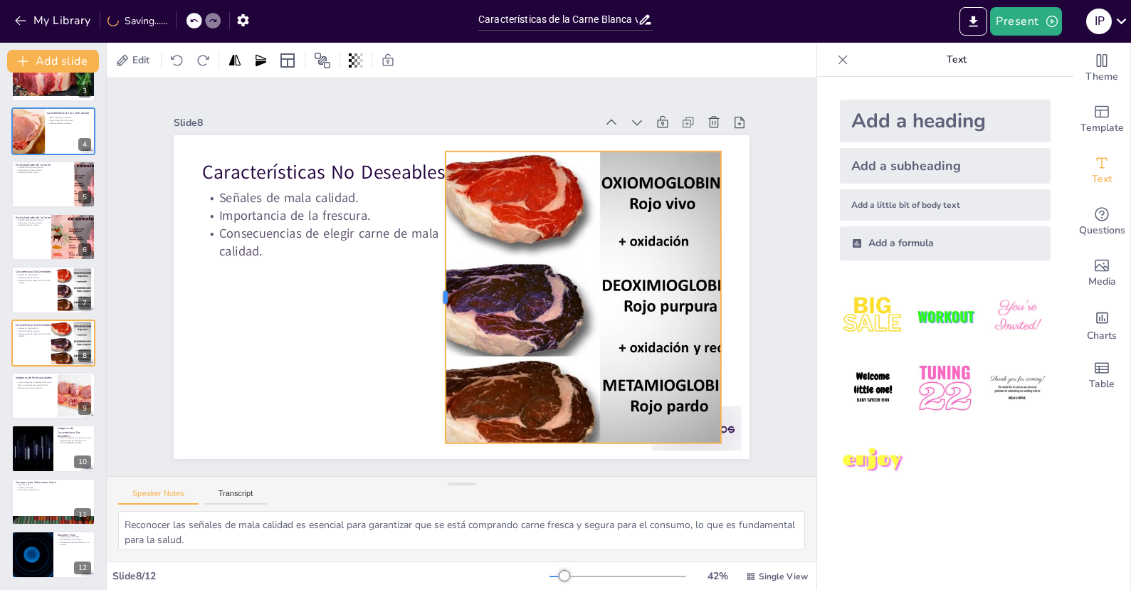
drag, startPoint x: 479, startPoint y: 288, endPoint x: 434, endPoint y: 297, distance: 45.6
click at [438, 297] on div at bounding box center [488, 265] width 101 height 280
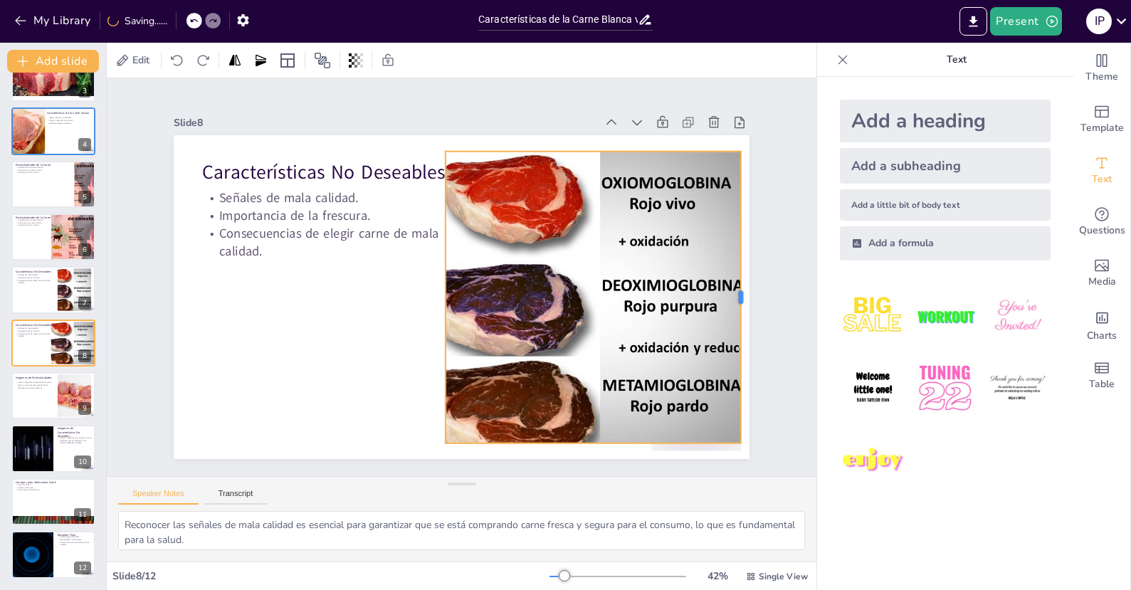
drag, startPoint x: 710, startPoint y: 288, endPoint x: 487, endPoint y: 297, distance: 222.9
click at [727, 290] on div "Características No Deseables Señales de mala calidad. Importancia de la frescur…" at bounding box center [444, 267] width 568 height 660
click at [435, 288] on div at bounding box center [393, 148] width 464 height 485
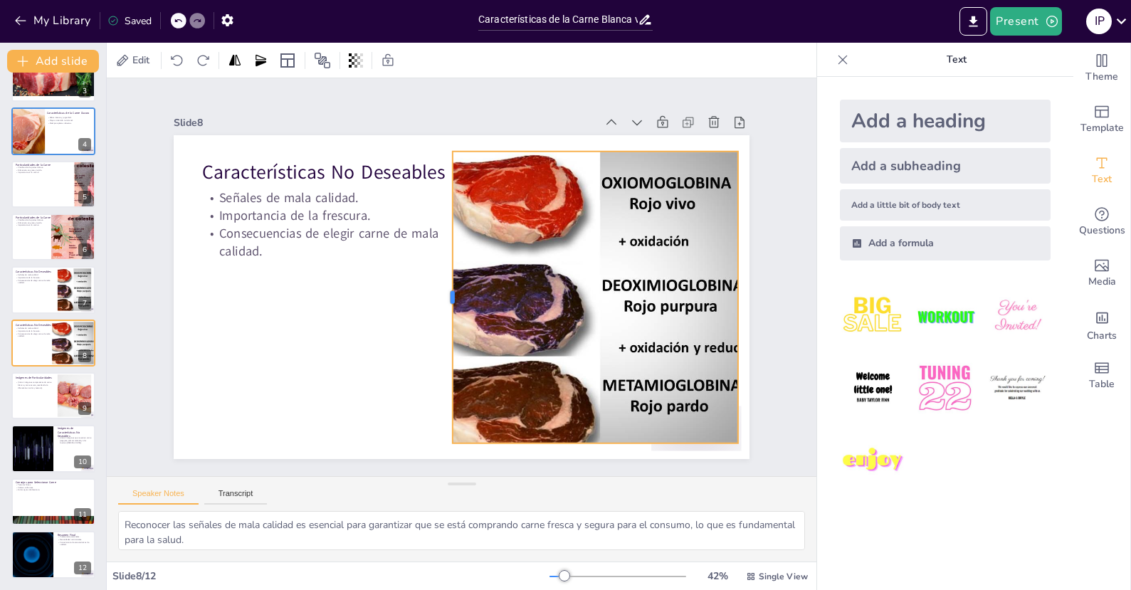
drag, startPoint x: 433, startPoint y: 289, endPoint x: 440, endPoint y: 292, distance: 7.7
click at [440, 268] on div at bounding box center [442, 262] width 292 height 11
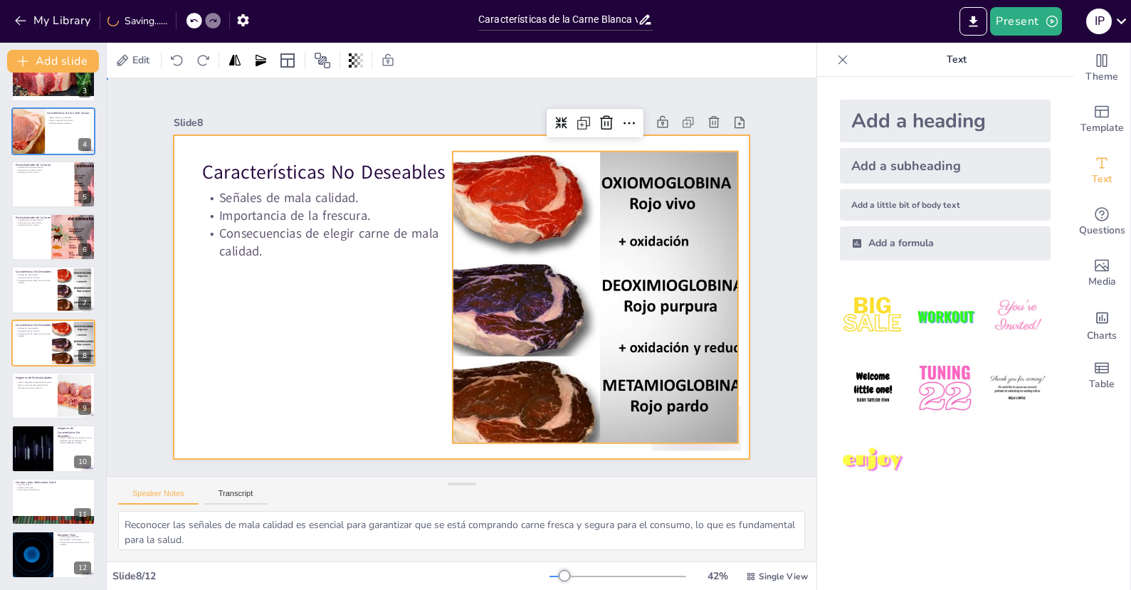
click at [364, 327] on div at bounding box center [456, 258] width 648 height 486
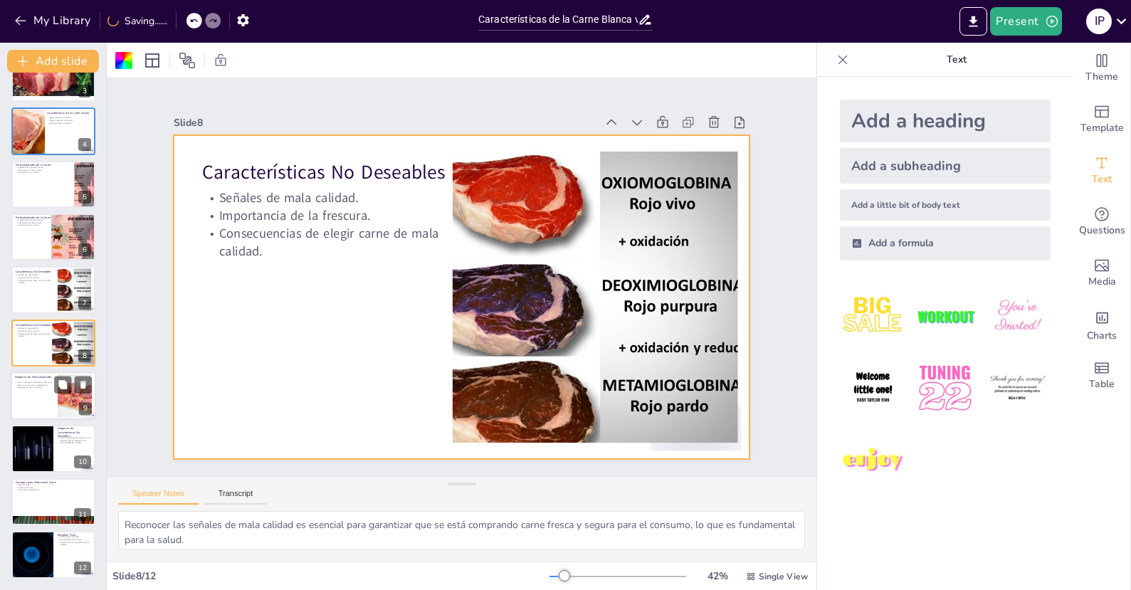
click at [36, 393] on div at bounding box center [53, 395] width 85 height 48
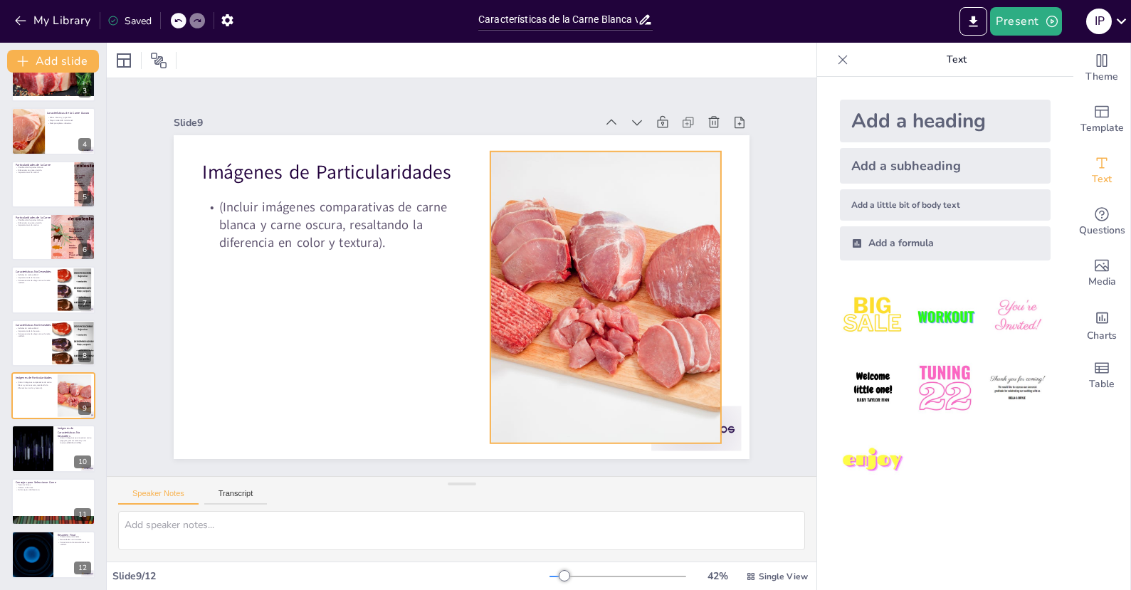
click at [524, 293] on div at bounding box center [590, 209] width 482 height 462
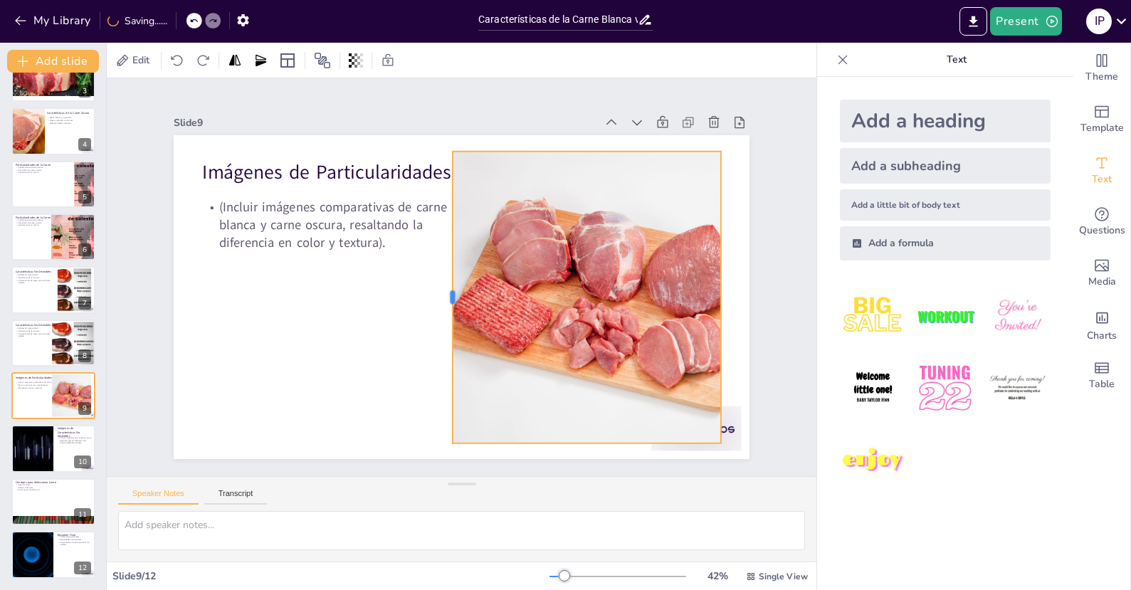
drag, startPoint x: 478, startPoint y: 288, endPoint x: 440, endPoint y: 295, distance: 38.4
click at [440, 295] on div at bounding box center [483, 267] width 155 height 258
drag, startPoint x: 710, startPoint y: 289, endPoint x: 694, endPoint y: 378, distance: 90.4
click at [209, 290] on div at bounding box center [188, 285] width 42 height 291
click at [208, 416] on div at bounding box center [187, 285] width 42 height 291
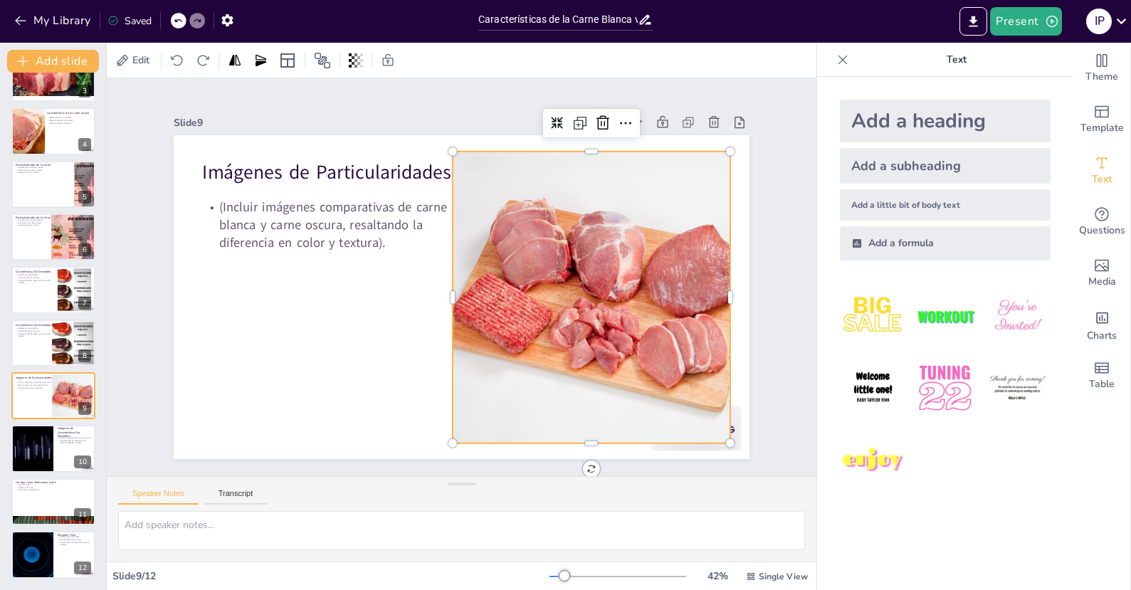
click at [729, 416] on div at bounding box center [734, 298] width 11 height 292
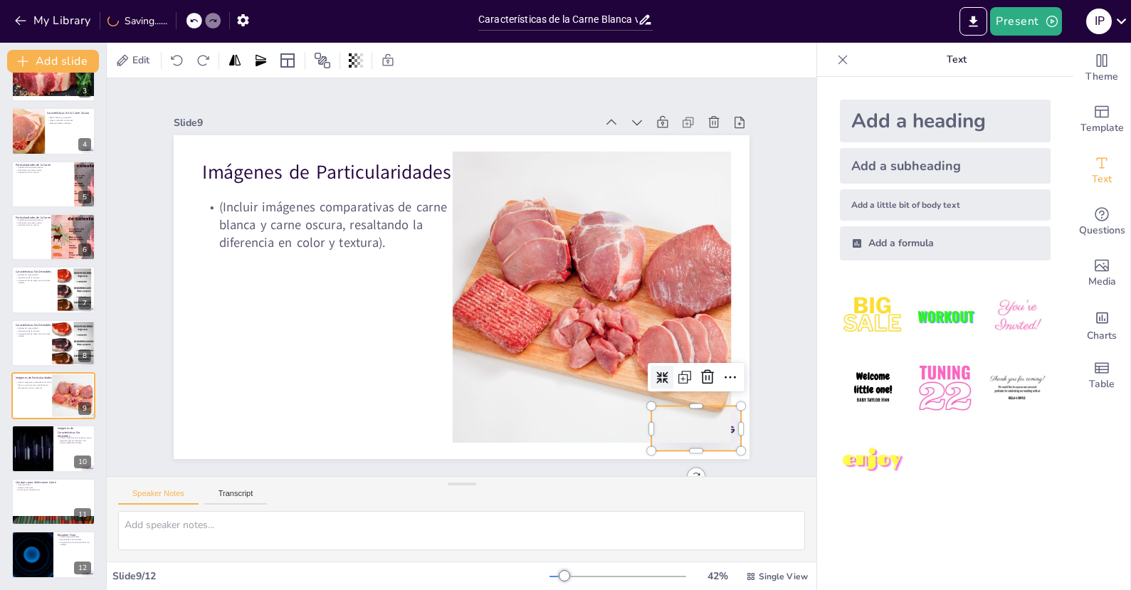
click at [394, 490] on div at bounding box center [362, 538] width 63 height 97
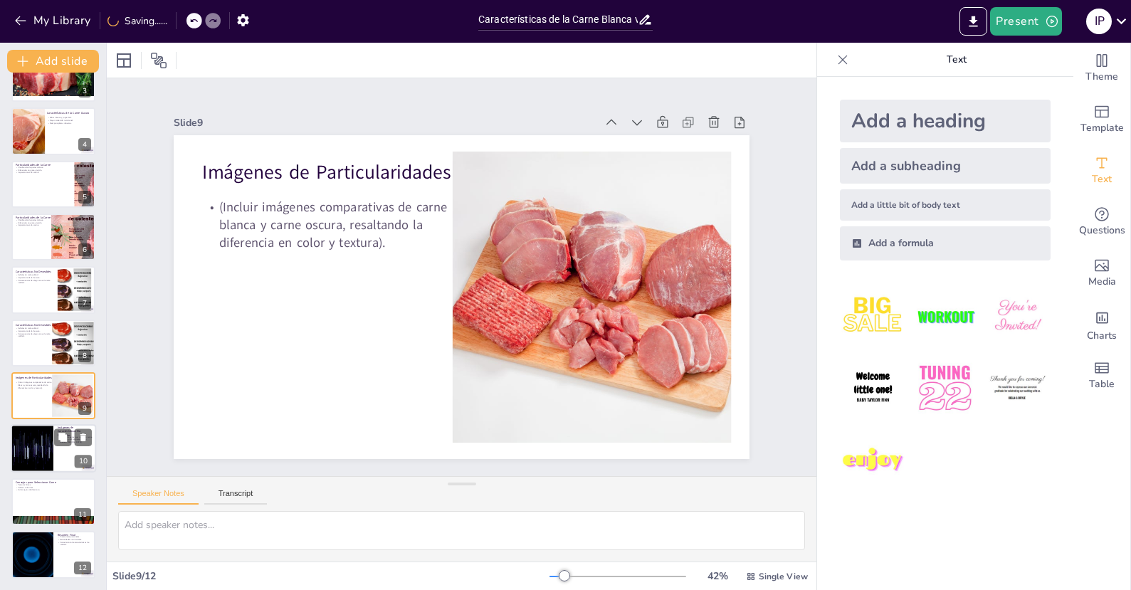
click at [44, 432] on div at bounding box center [31, 449] width 85 height 48
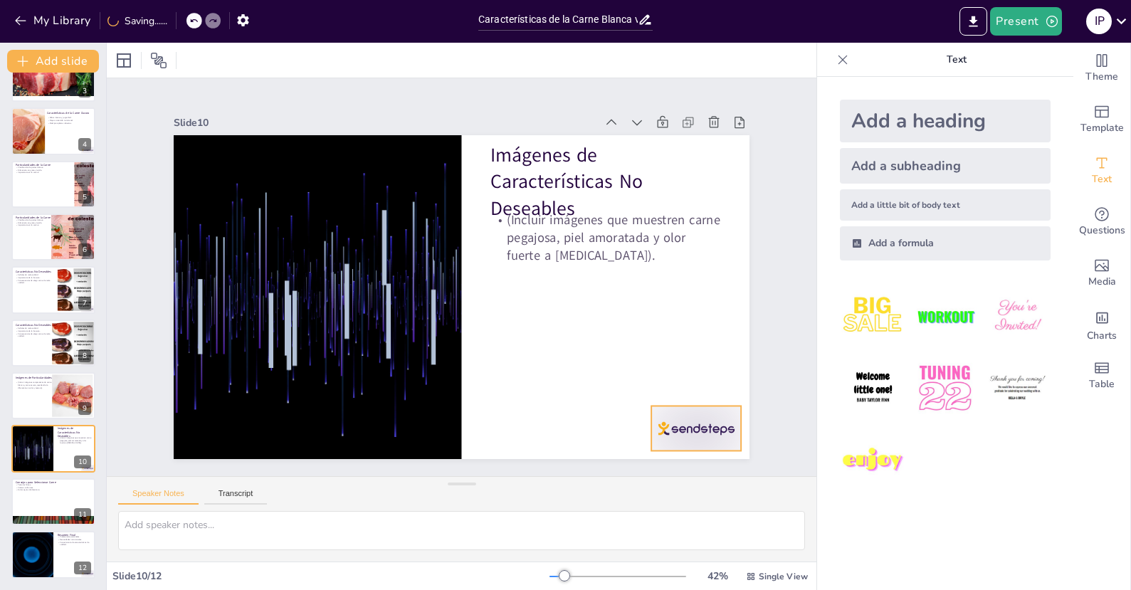
click at [314, 448] on div at bounding box center [287, 495] width 54 height 94
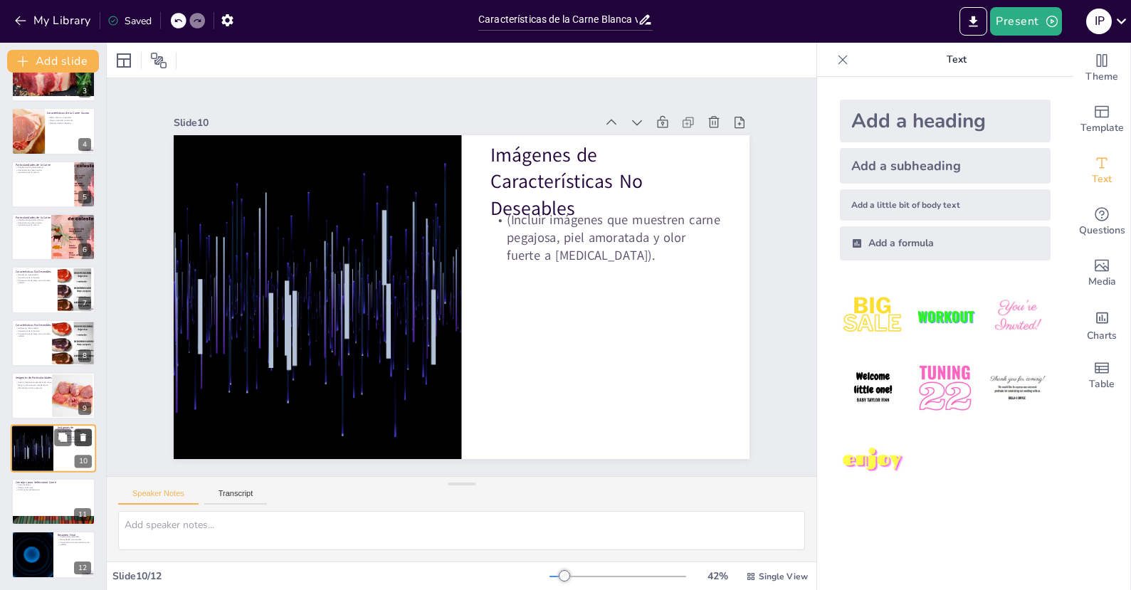
click at [78, 441] on icon at bounding box center [83, 438] width 10 height 10
type textarea "Elegir carne con texturas firmes es un indicador de frescura y calidad, lo que …"
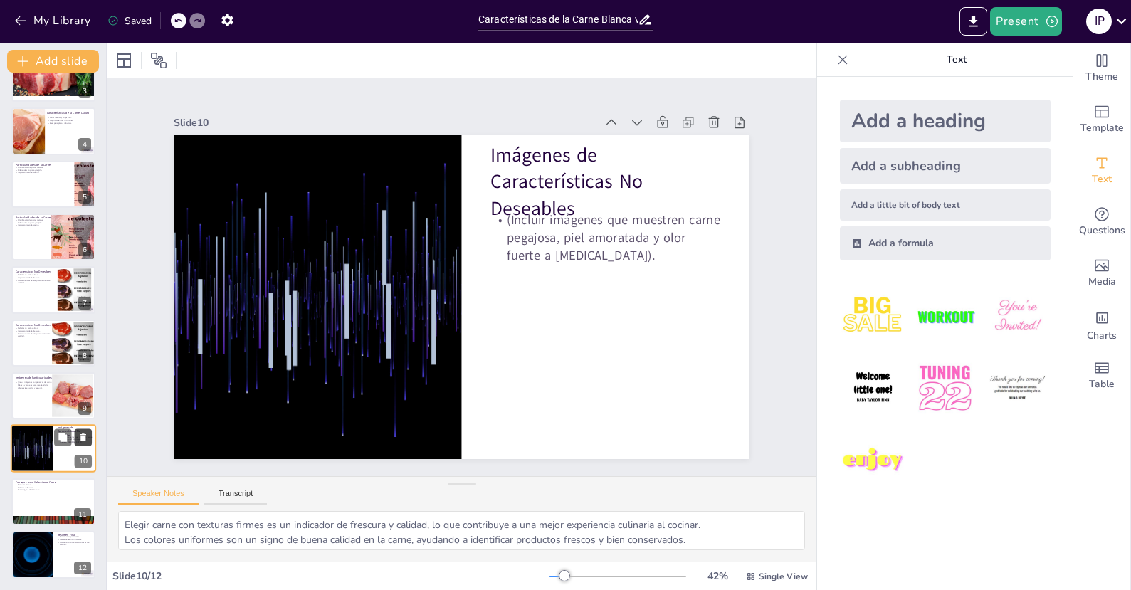
scroll to position [82, 0]
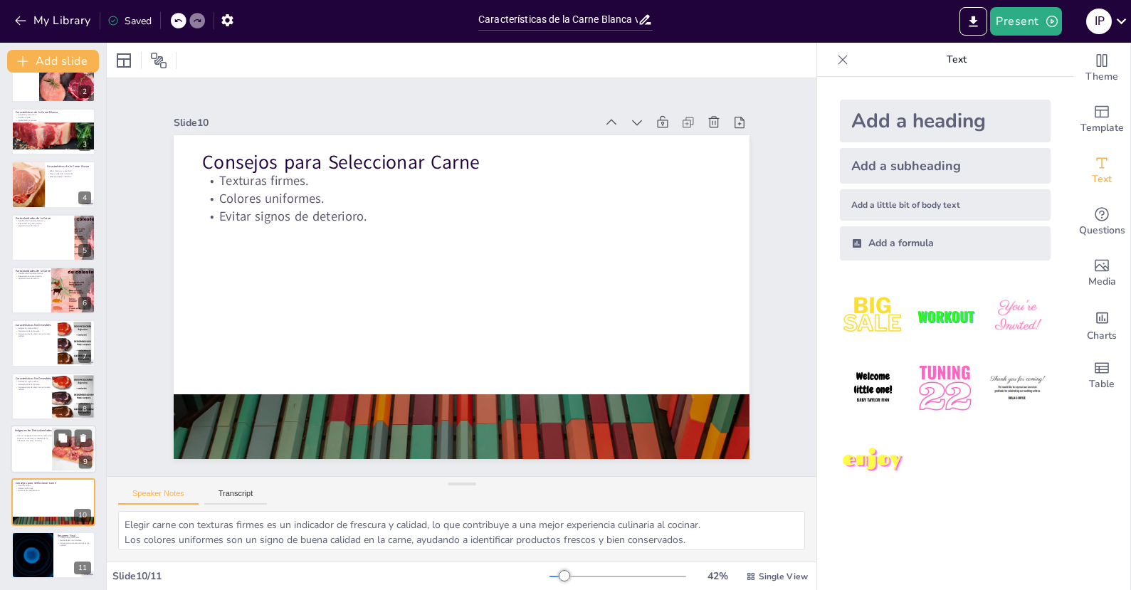
click at [38, 463] on div at bounding box center [53, 449] width 85 height 48
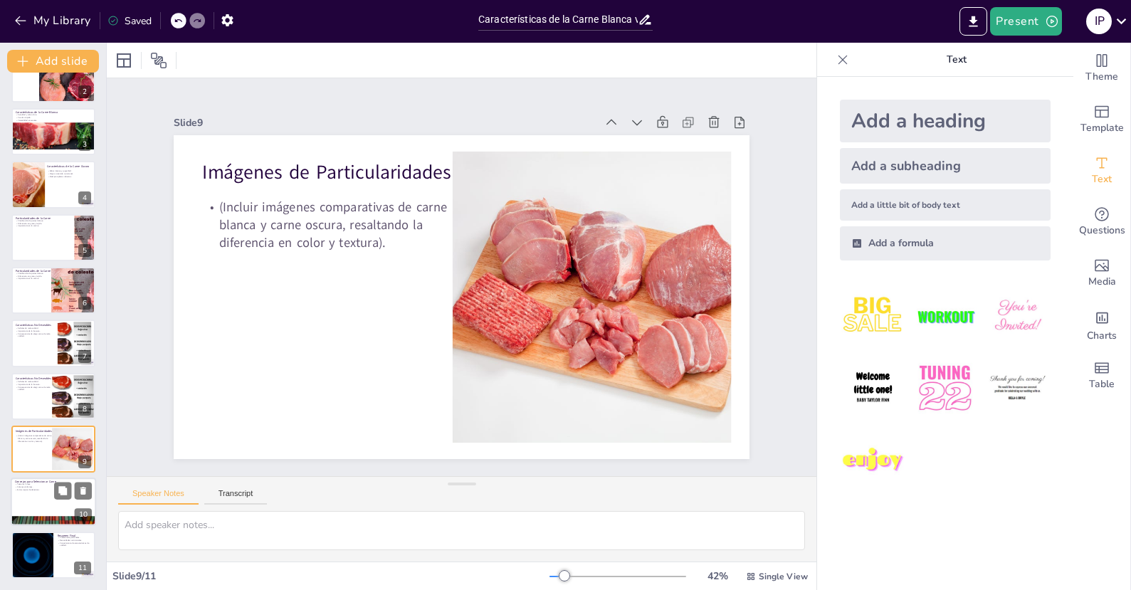
click at [41, 507] on div at bounding box center [53, 502] width 85 height 48
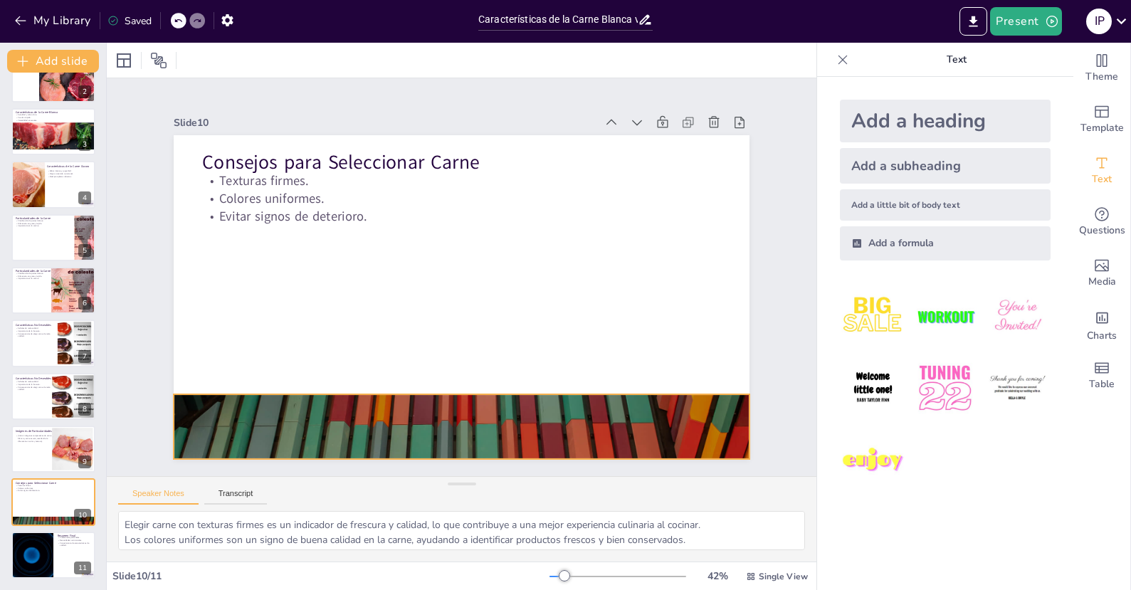
click at [394, 349] on div at bounding box center [430, 130] width 631 height 436
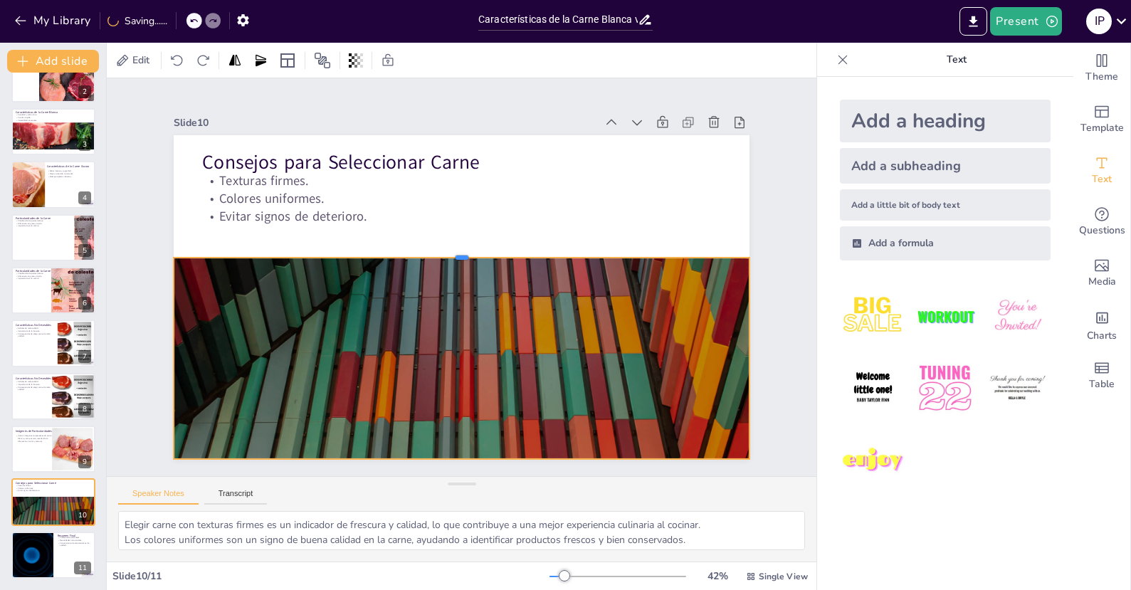
drag, startPoint x: 448, startPoint y: 387, endPoint x: 489, endPoint y: 250, distance: 142.7
click at [489, 267] on div at bounding box center [459, 302] width 574 height 71
click at [37, 535] on div at bounding box center [31, 555] width 85 height 48
type textarea "Las preferencias personales juegan un papel importante en la elección entre car…"
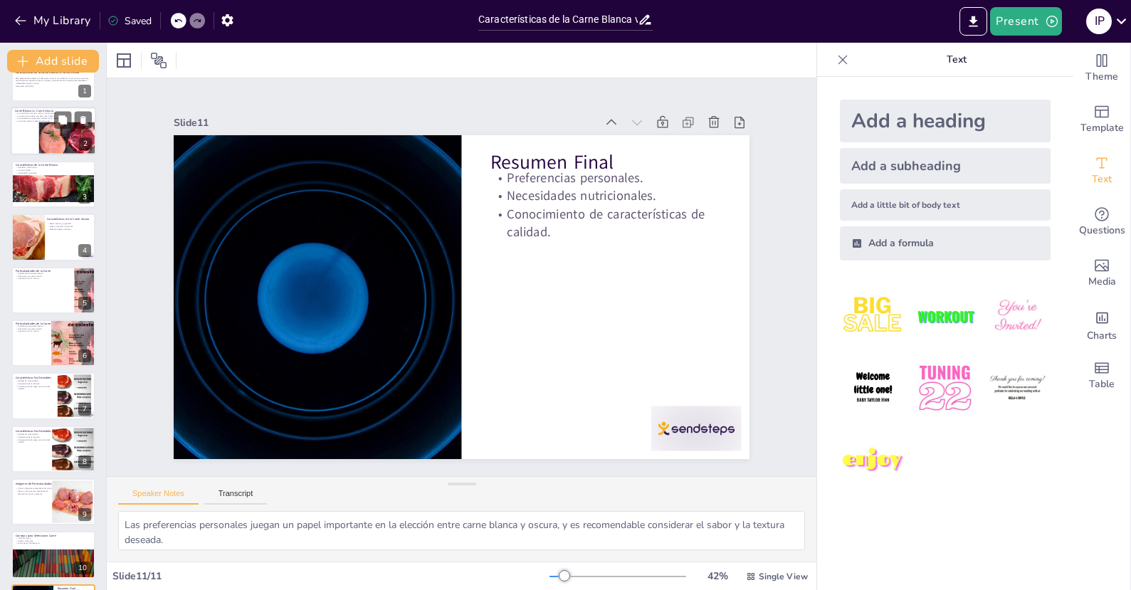
scroll to position [0, 0]
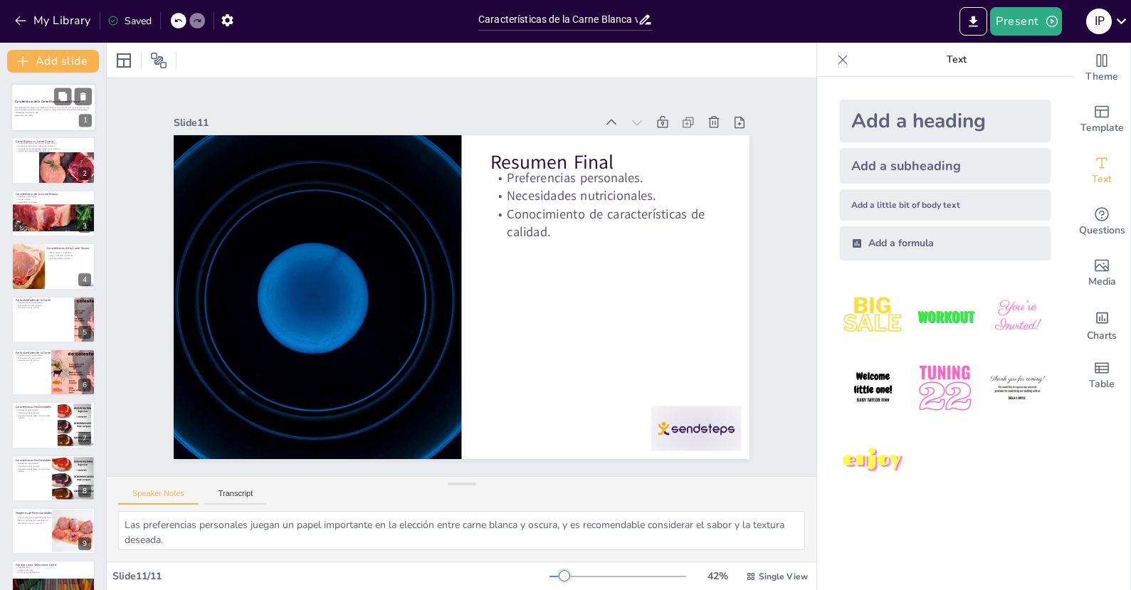
click at [41, 125] on div at bounding box center [53, 107] width 85 height 48
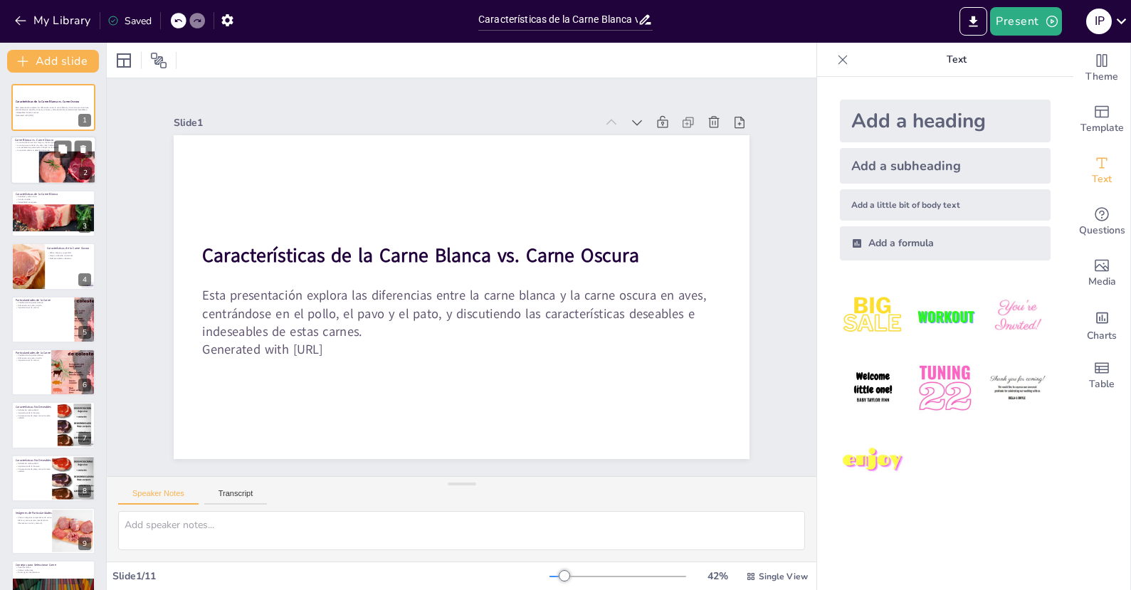
click at [31, 154] on div at bounding box center [53, 161] width 85 height 48
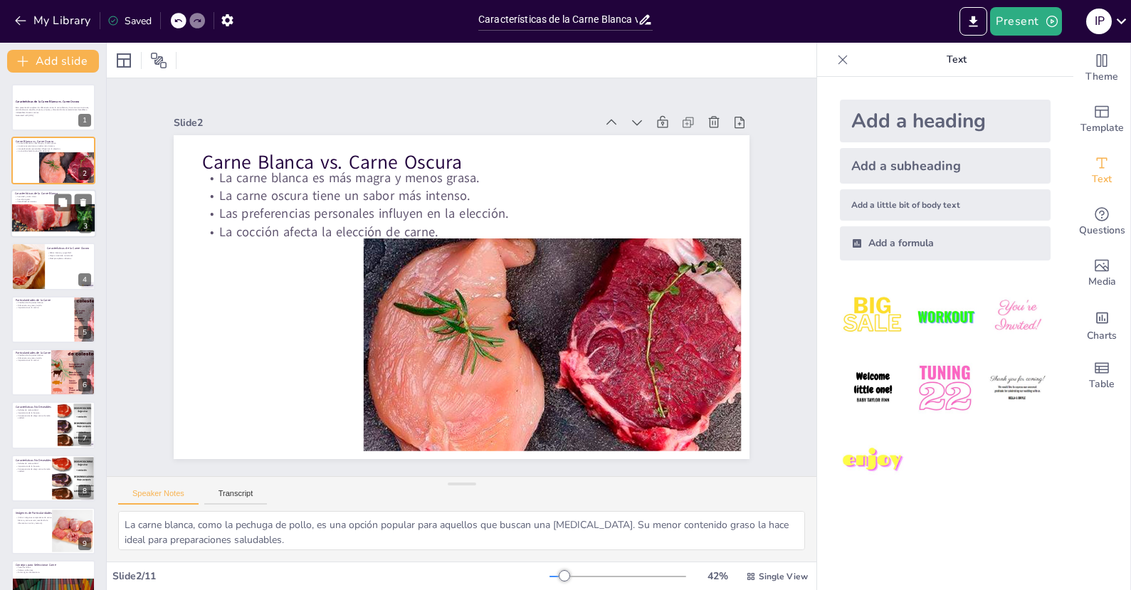
click at [17, 211] on div at bounding box center [54, 214] width 86 height 34
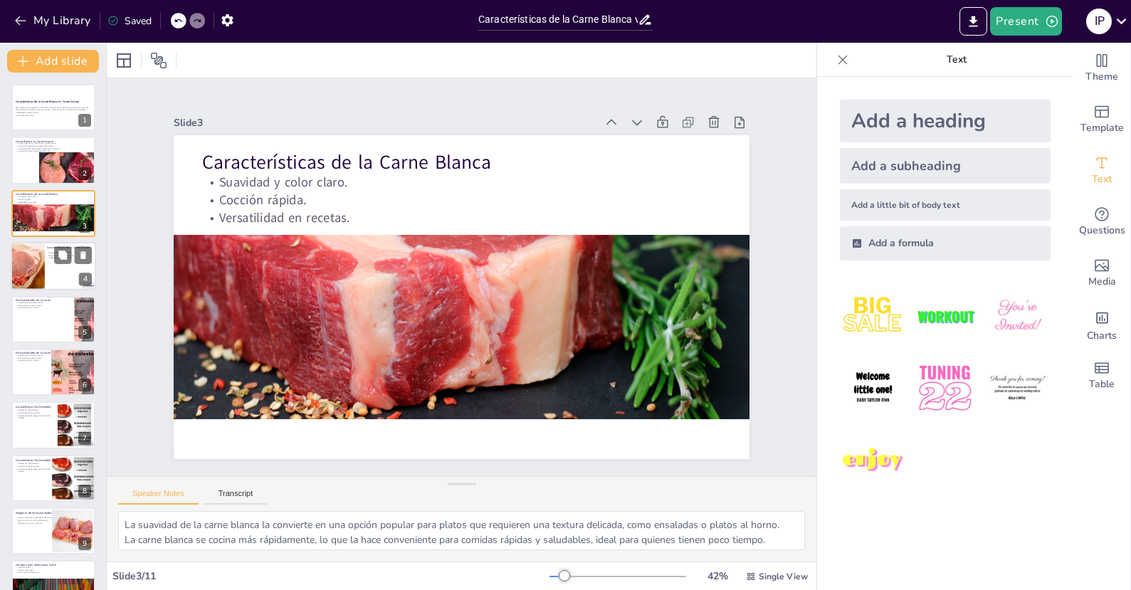
click at [43, 265] on div at bounding box center [21, 266] width 73 height 48
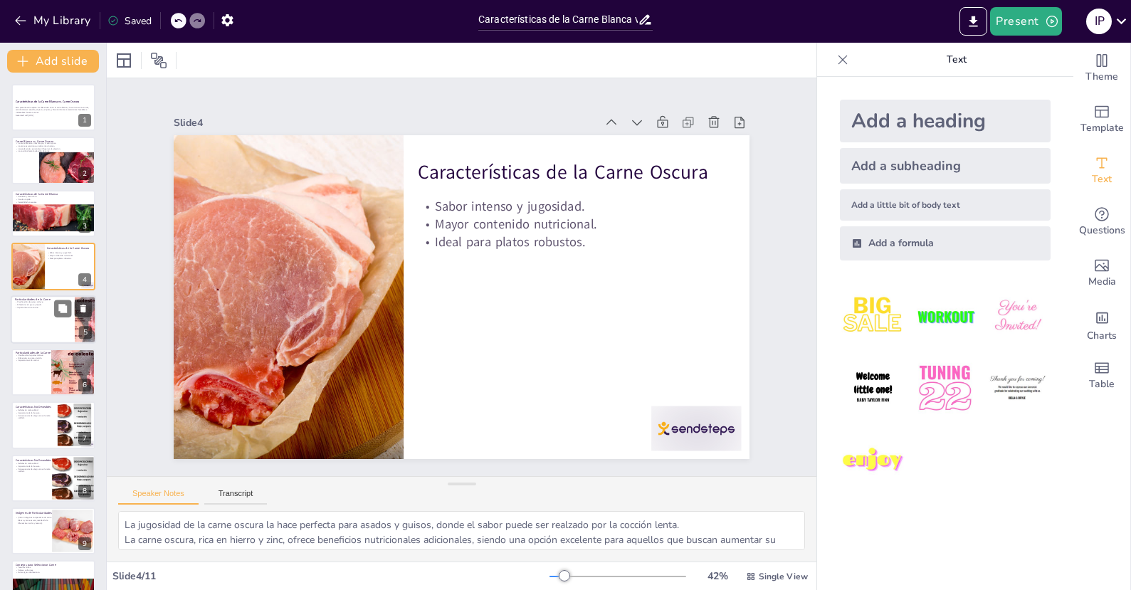
click at [43, 314] on div at bounding box center [53, 319] width 85 height 48
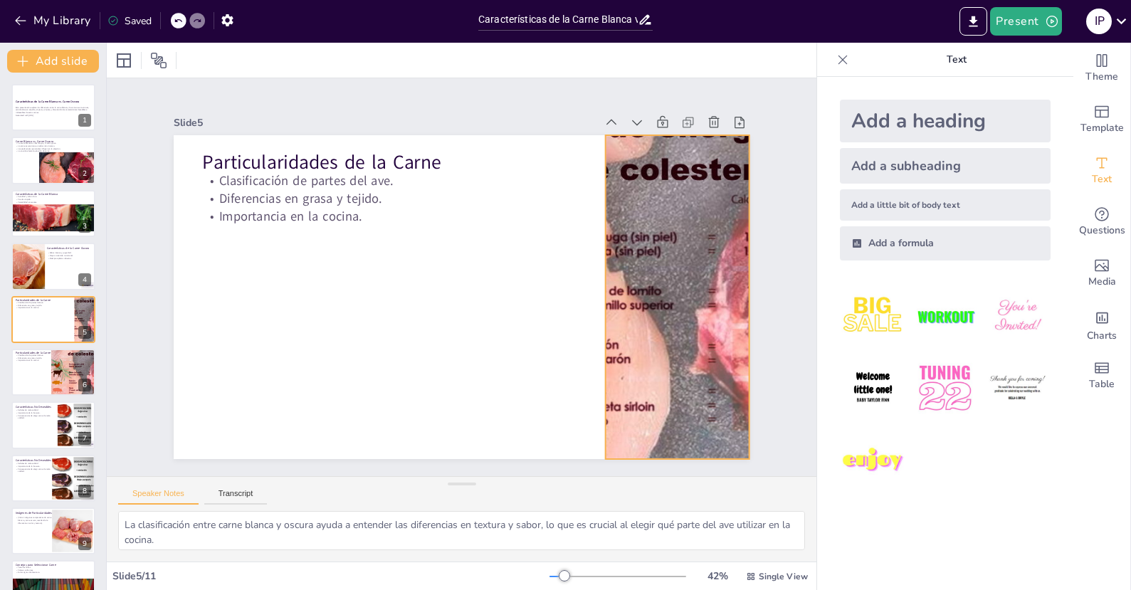
drag, startPoint x: 638, startPoint y: 302, endPoint x: 630, endPoint y: 300, distance: 8.0
click at [601, 302] on div at bounding box center [397, 485] width 408 height 498
click at [83, 310] on icon at bounding box center [83, 309] width 6 height 8
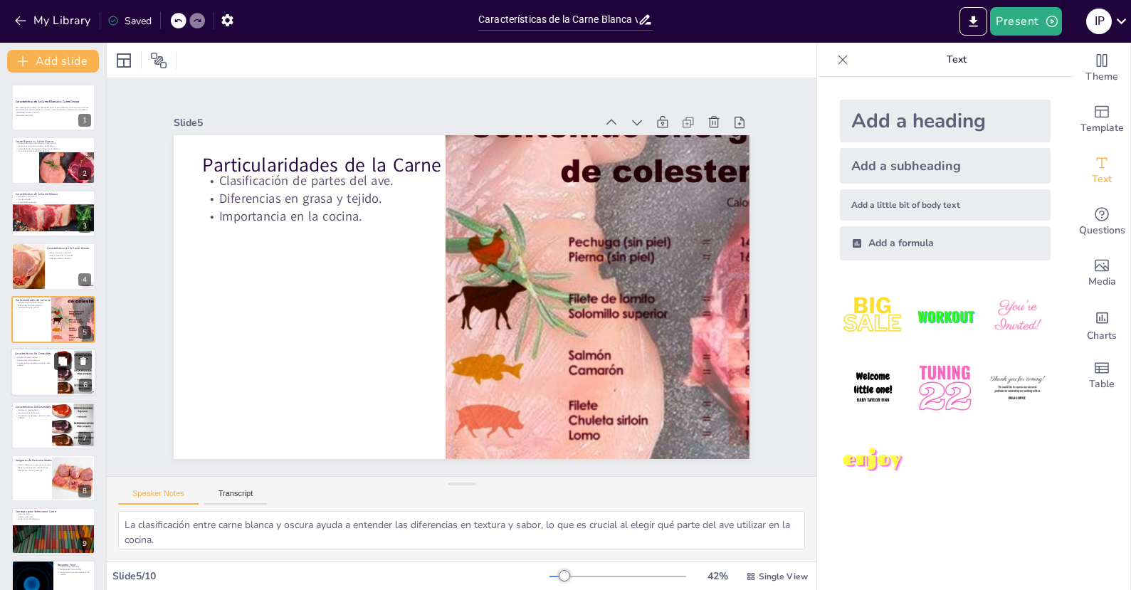
click at [58, 361] on icon at bounding box center [63, 361] width 10 height 10
type textarea "Reconocer las señales de mala calidad es esencial para garantizar que se está c…"
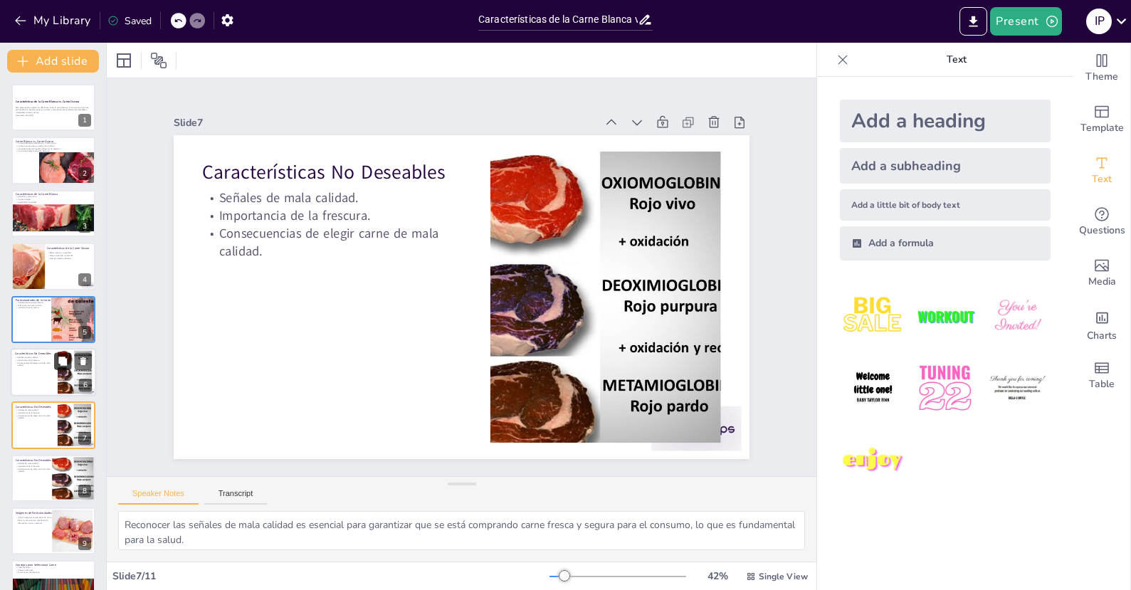
scroll to position [82, 0]
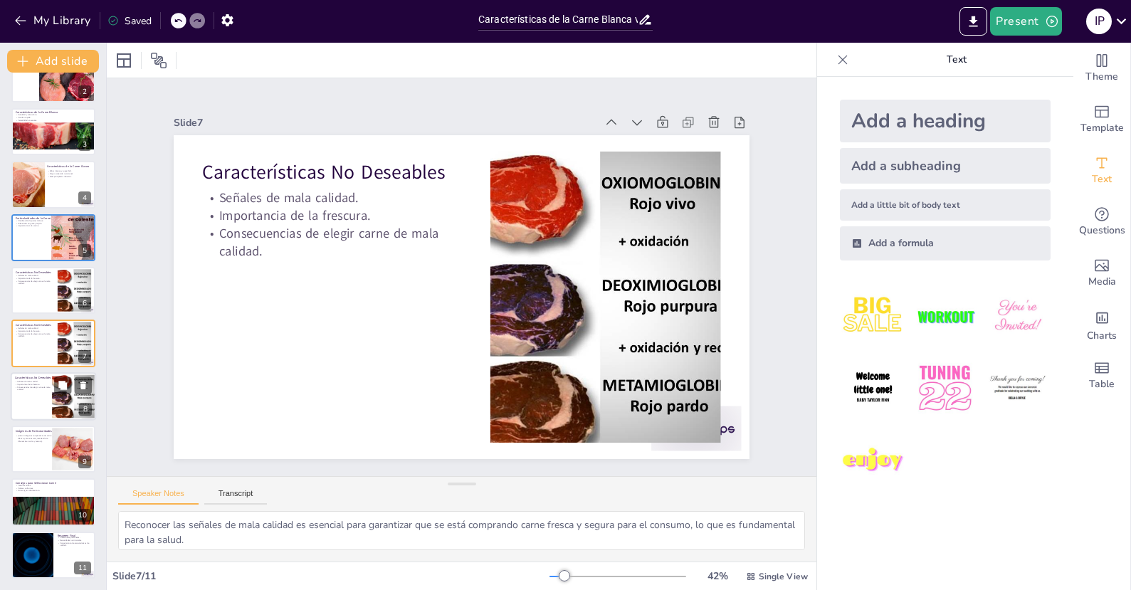
click at [56, 396] on div at bounding box center [75, 395] width 58 height 43
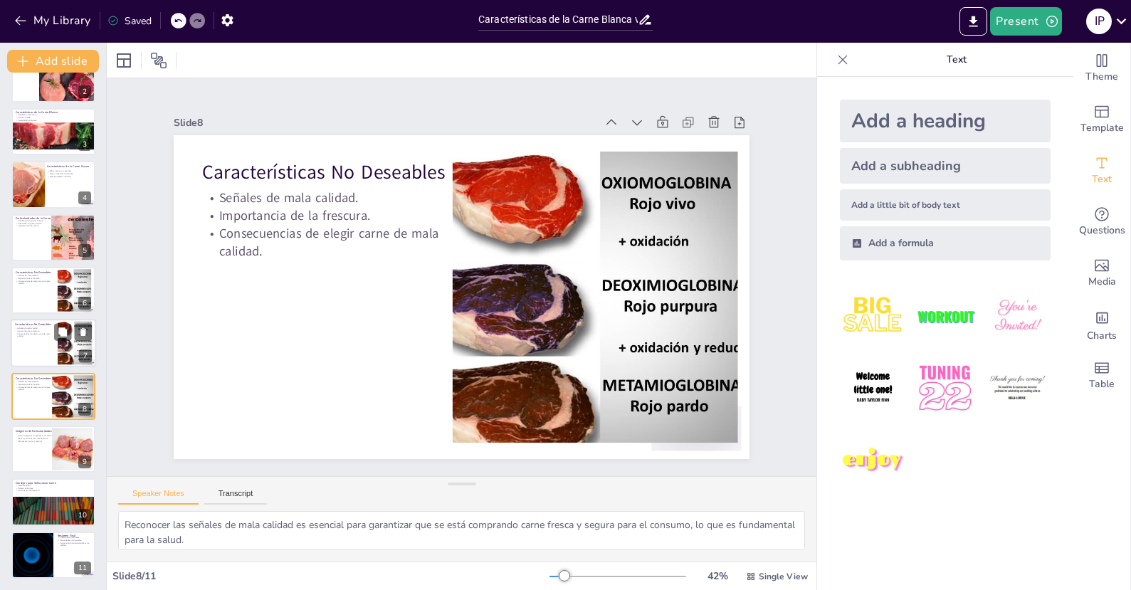
click at [46, 344] on div at bounding box center [53, 344] width 85 height 48
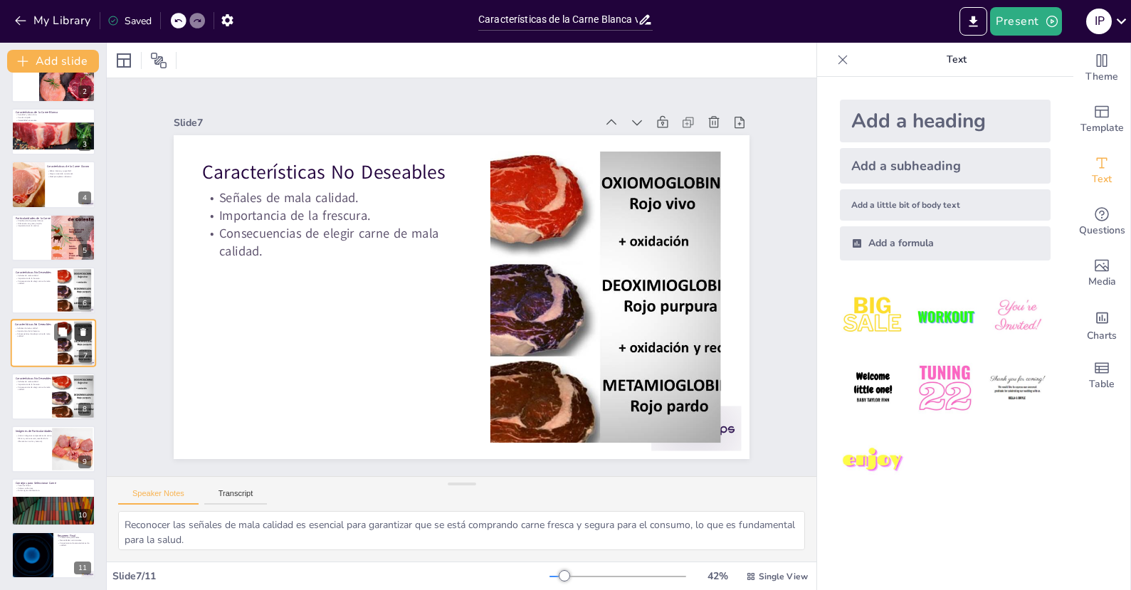
click at [82, 334] on icon at bounding box center [83, 333] width 6 height 8
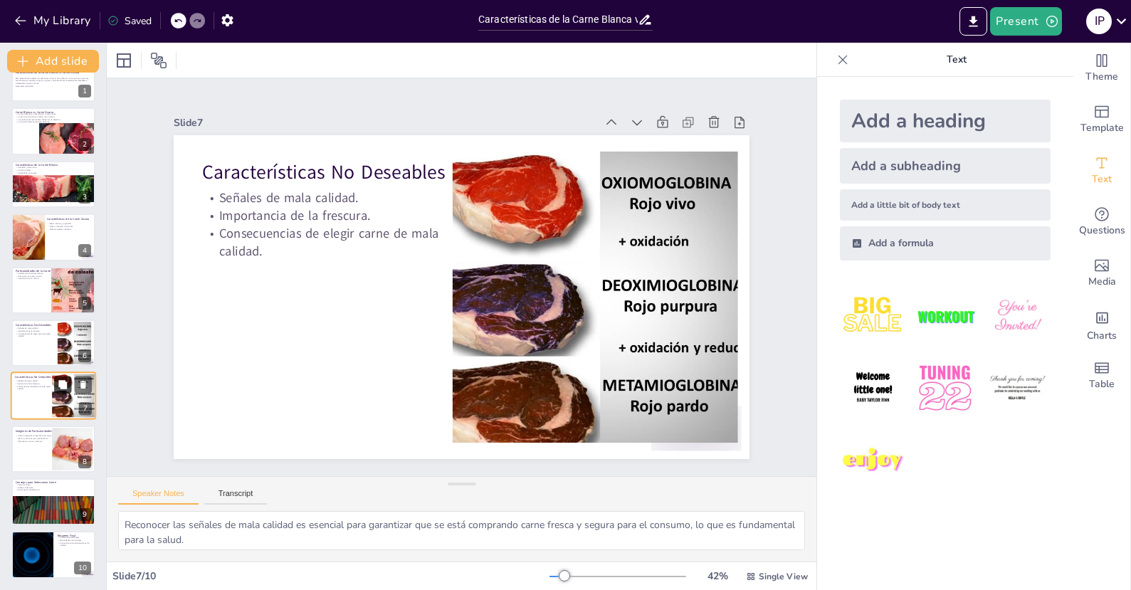
click at [58, 382] on icon at bounding box center [63, 385] width 10 height 10
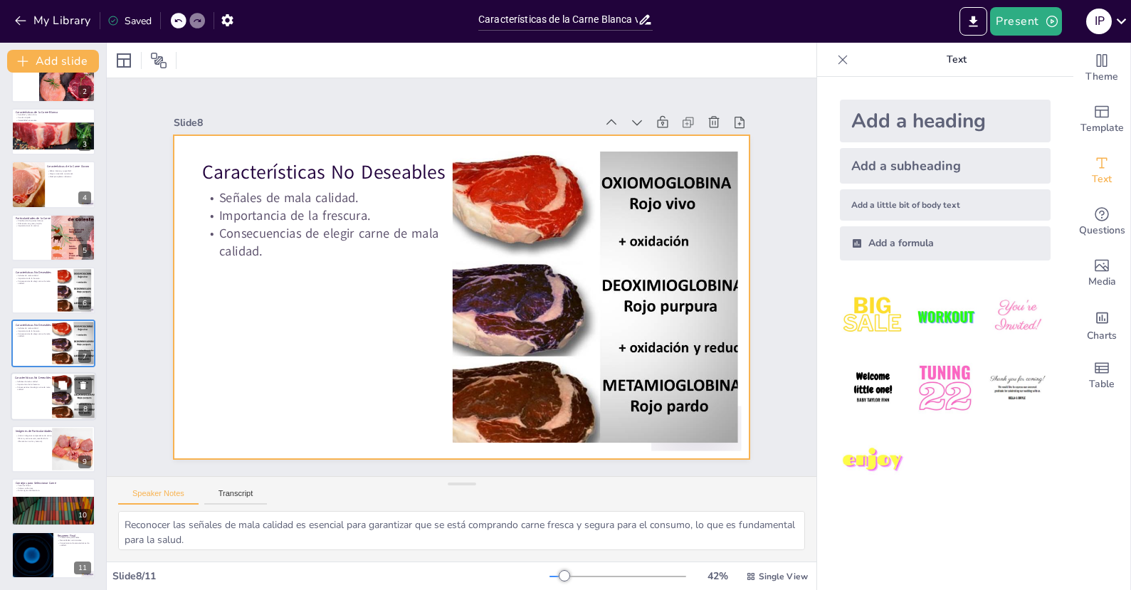
click at [47, 396] on div at bounding box center [53, 396] width 85 height 48
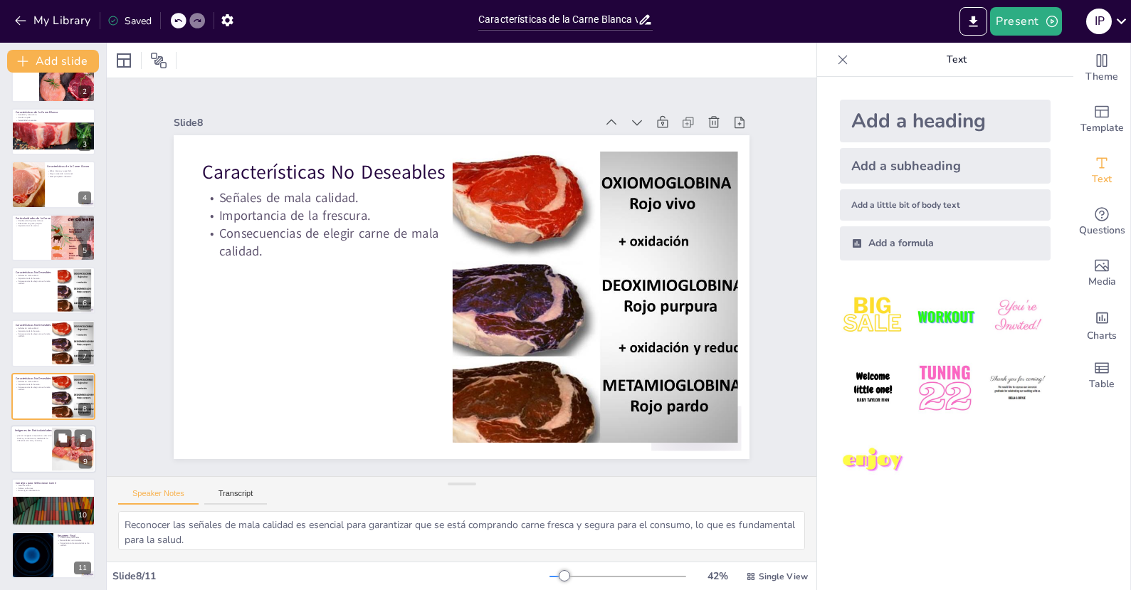
click at [43, 445] on div at bounding box center [53, 449] width 85 height 48
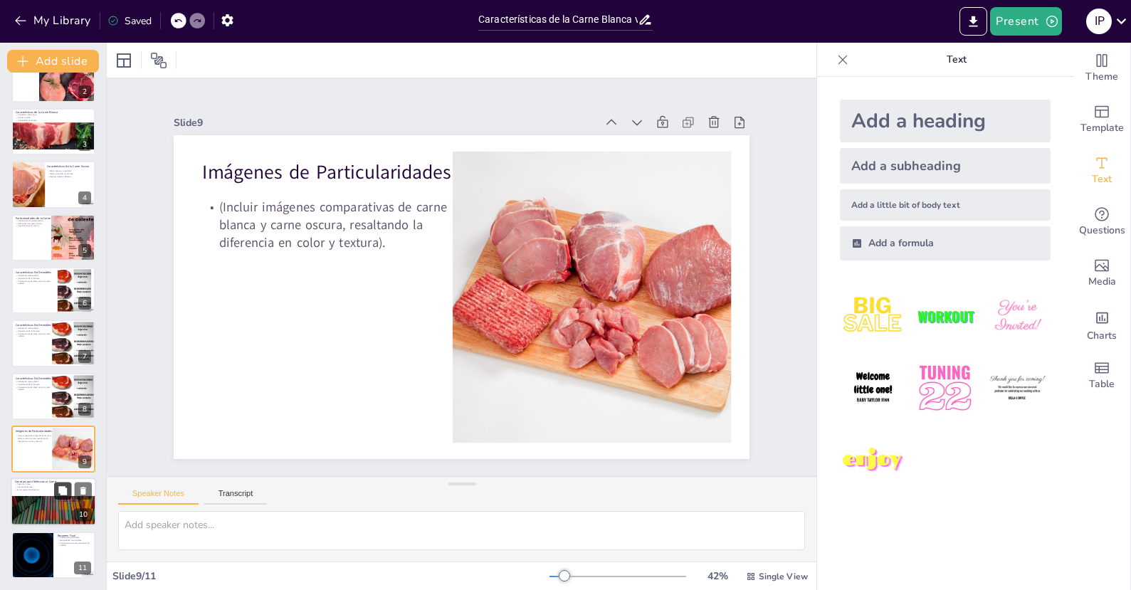
click at [54, 489] on button at bounding box center [62, 490] width 17 height 17
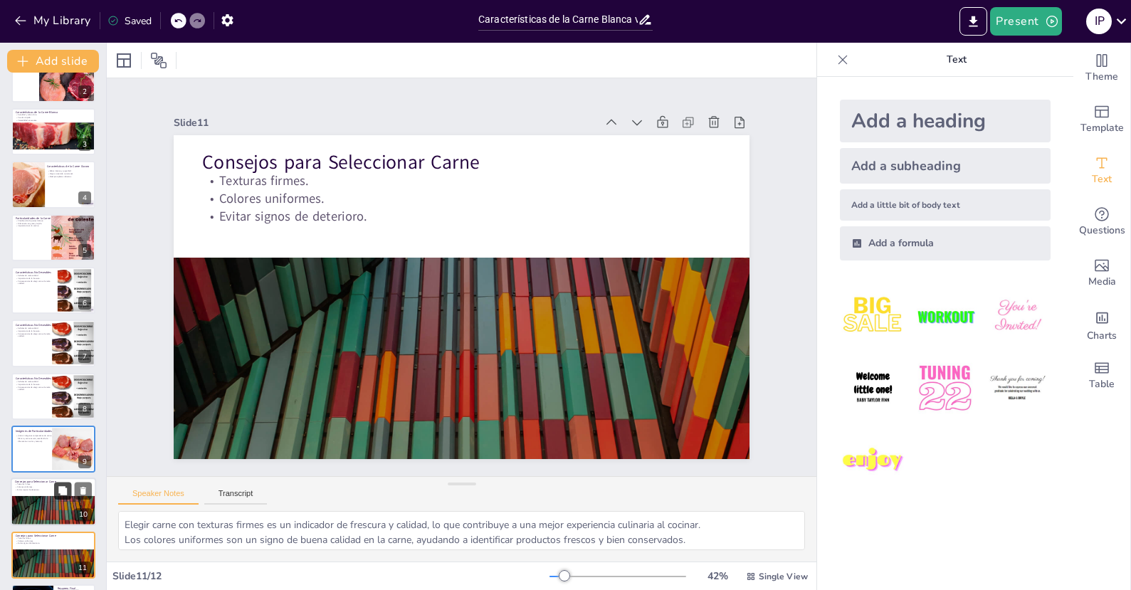
scroll to position [135, 0]
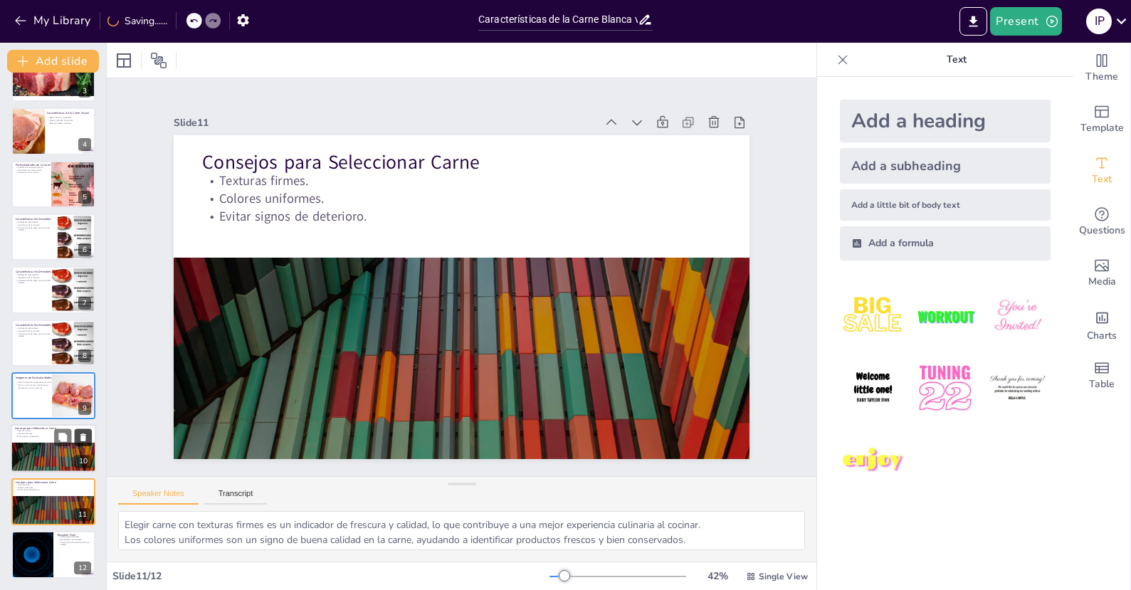
click at [80, 440] on icon at bounding box center [83, 438] width 10 height 10
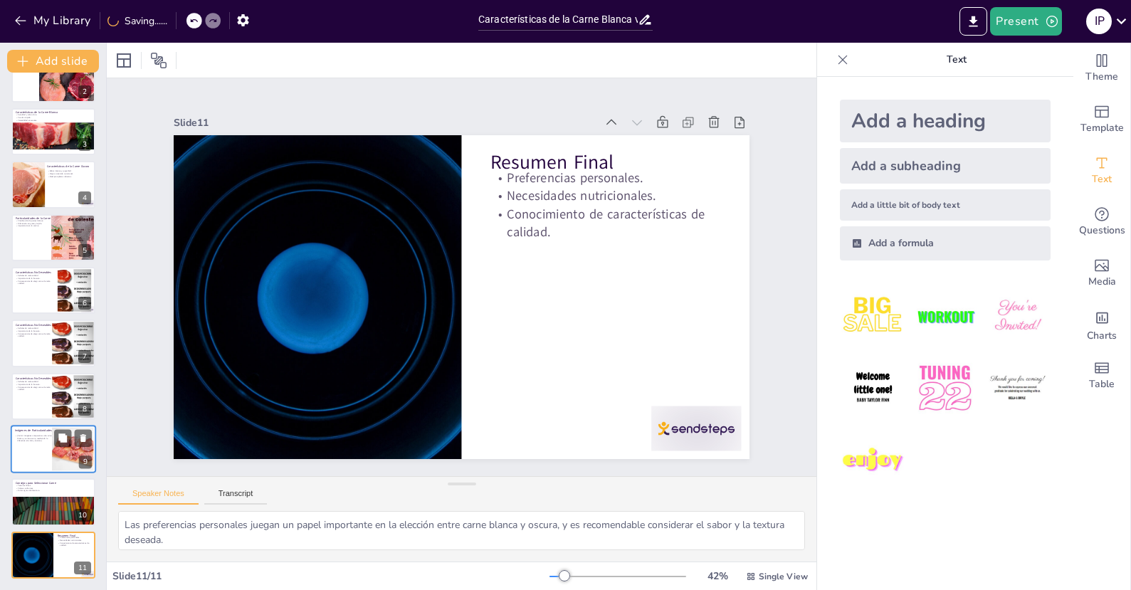
scroll to position [82, 0]
click at [88, 441] on button at bounding box center [83, 437] width 17 height 17
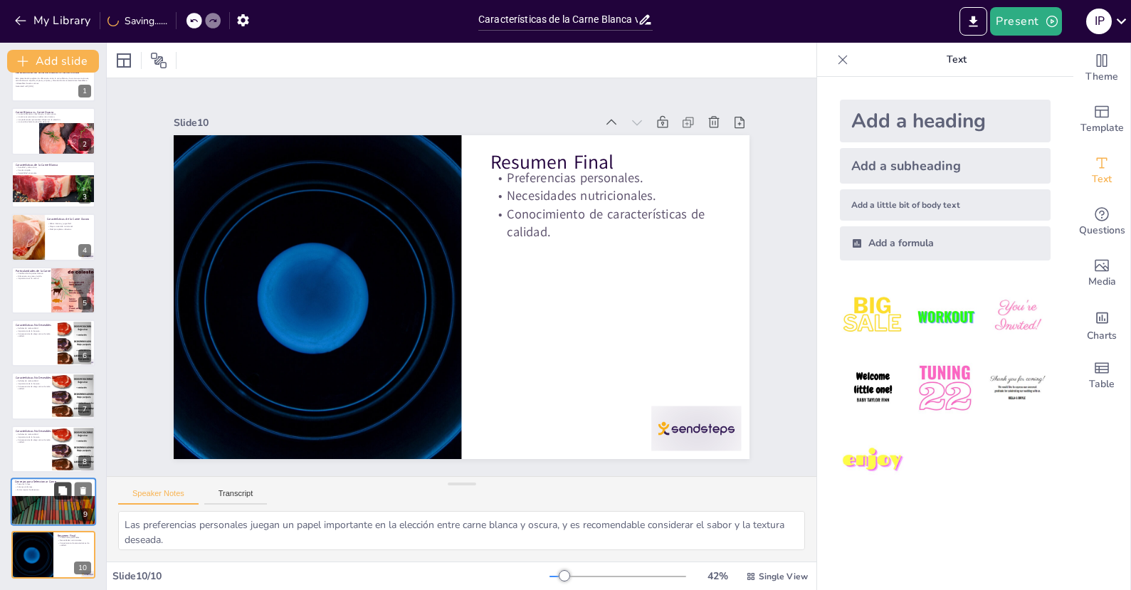
click at [70, 485] on button at bounding box center [62, 490] width 17 height 17
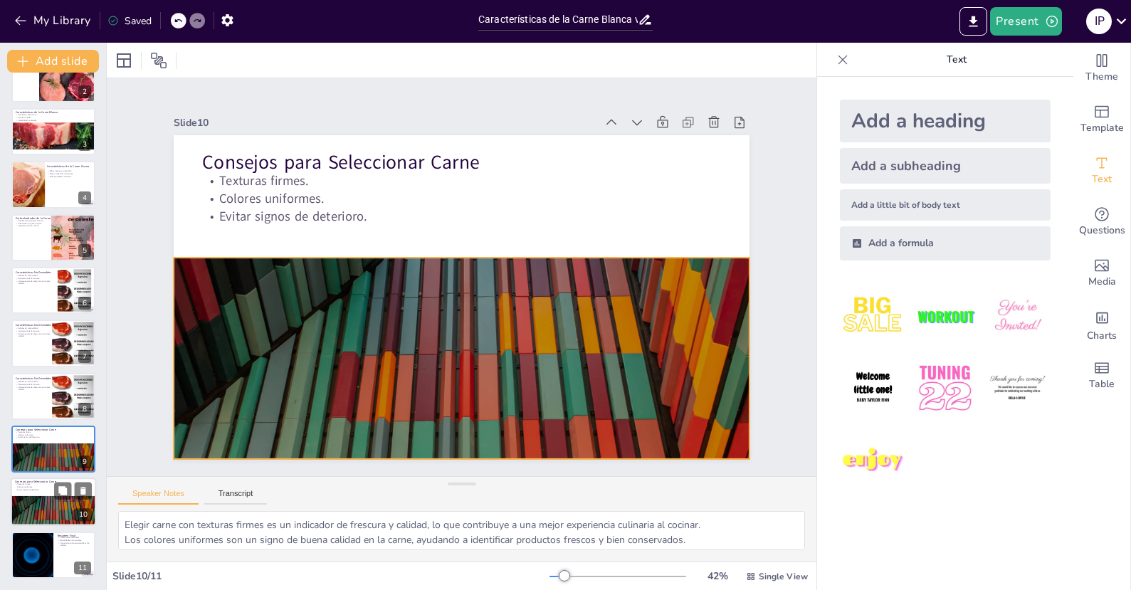
click at [45, 515] on div at bounding box center [54, 520] width 86 height 49
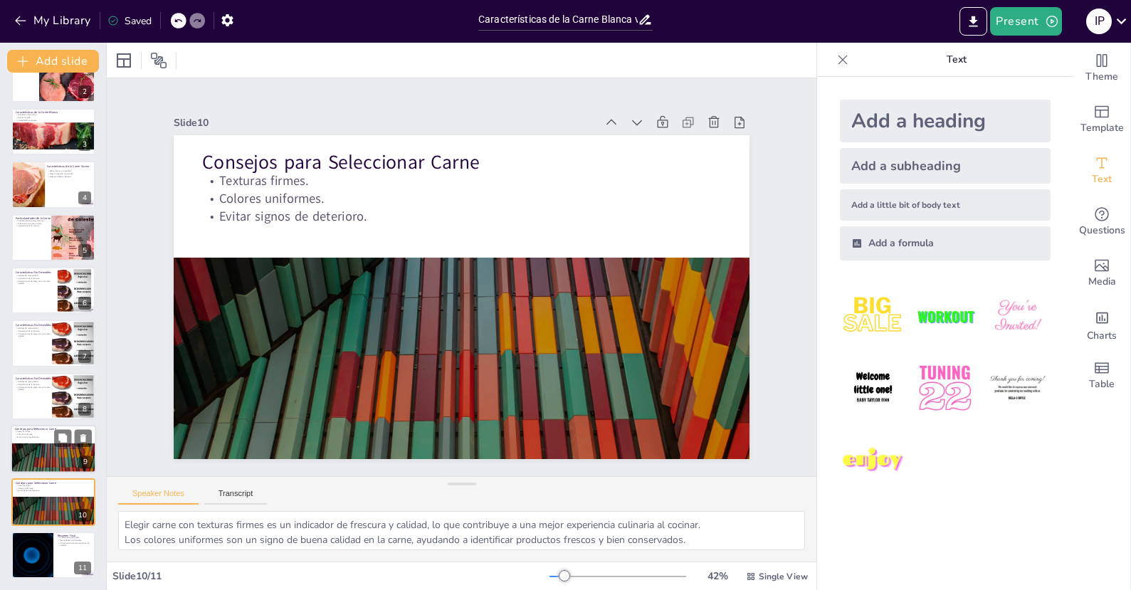
click at [49, 460] on div at bounding box center [54, 467] width 86 height 49
click at [51, 501] on div at bounding box center [54, 520] width 86 height 49
click at [85, 493] on icon at bounding box center [83, 491] width 6 height 8
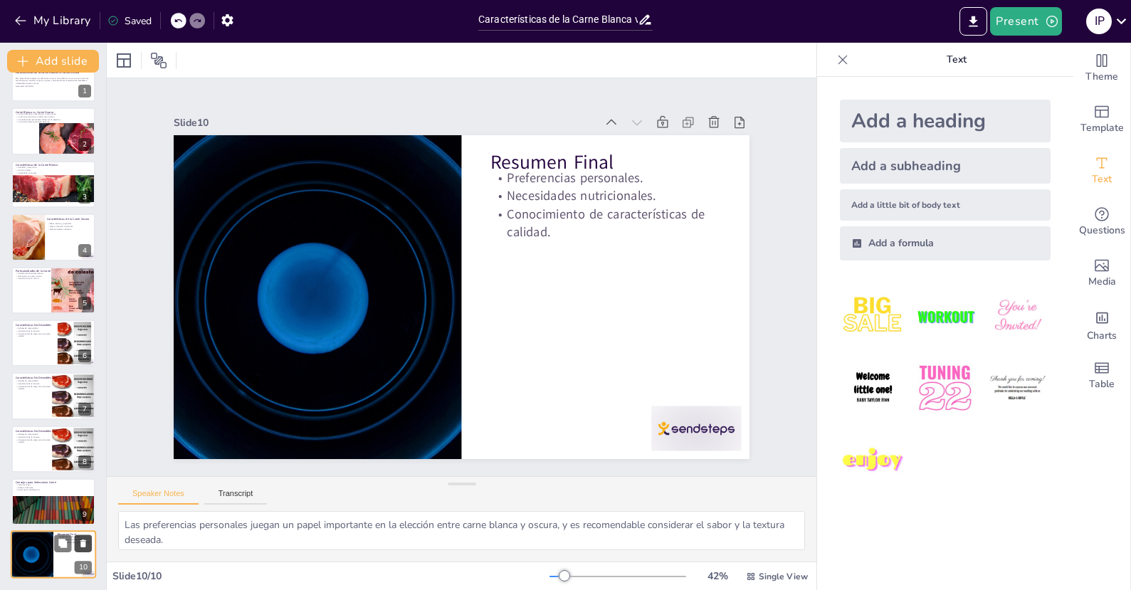
scroll to position [29, 0]
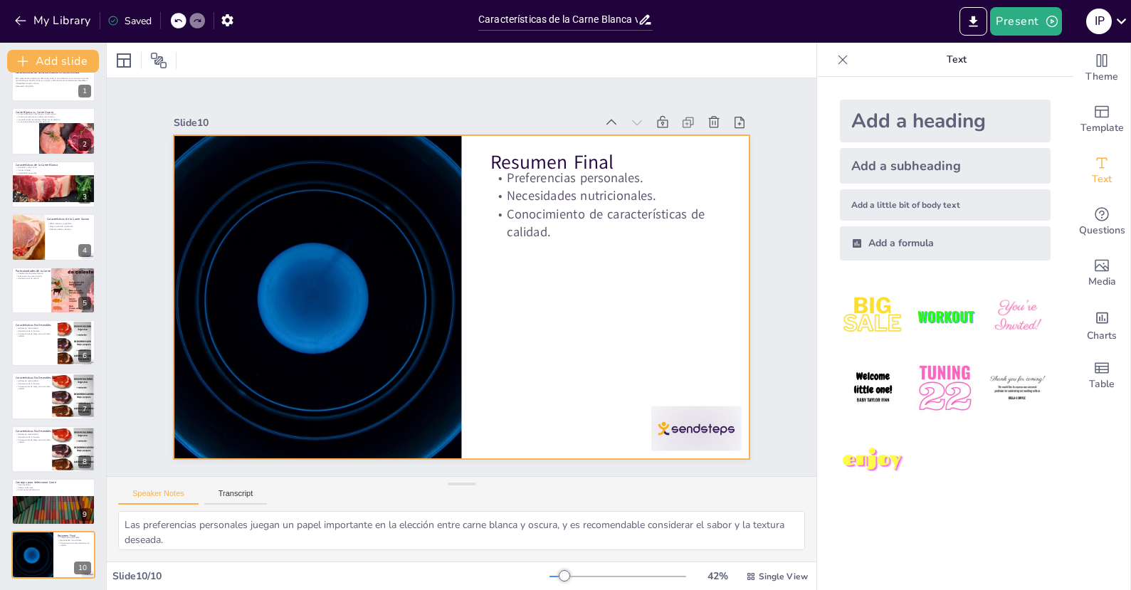
click at [682, 422] on div at bounding box center [696, 428] width 90 height 45
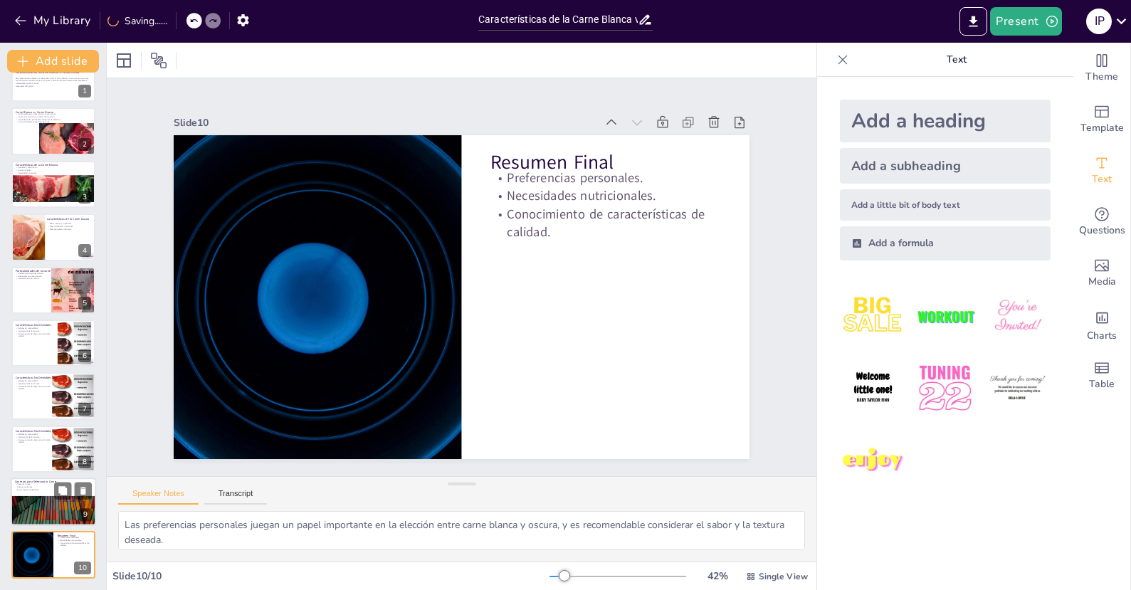
click at [58, 508] on div at bounding box center [54, 520] width 86 height 49
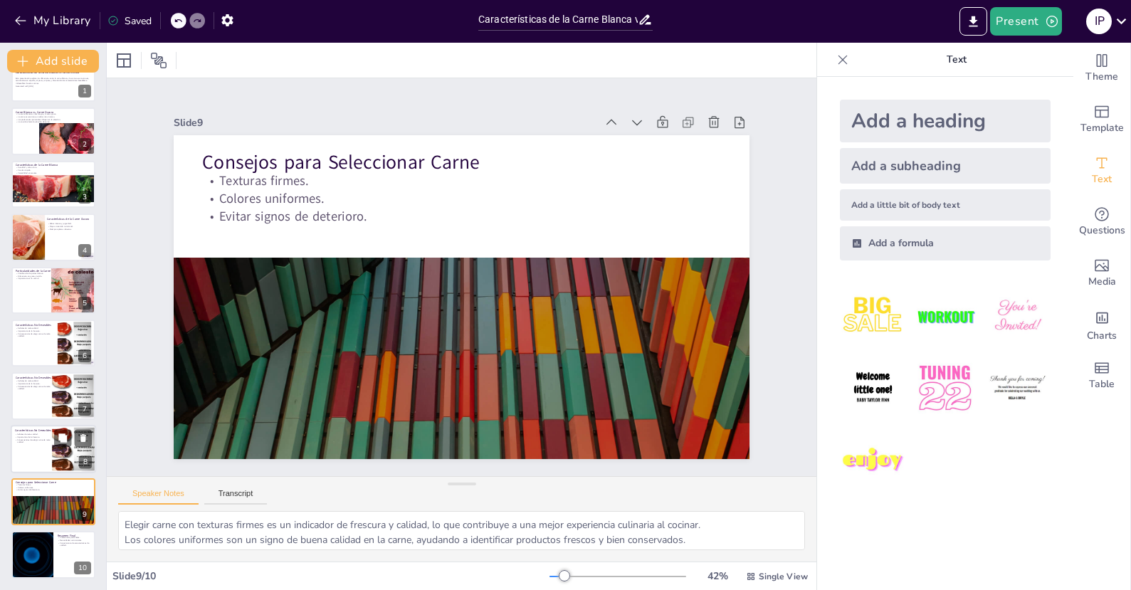
click at [55, 453] on div at bounding box center [75, 448] width 58 height 43
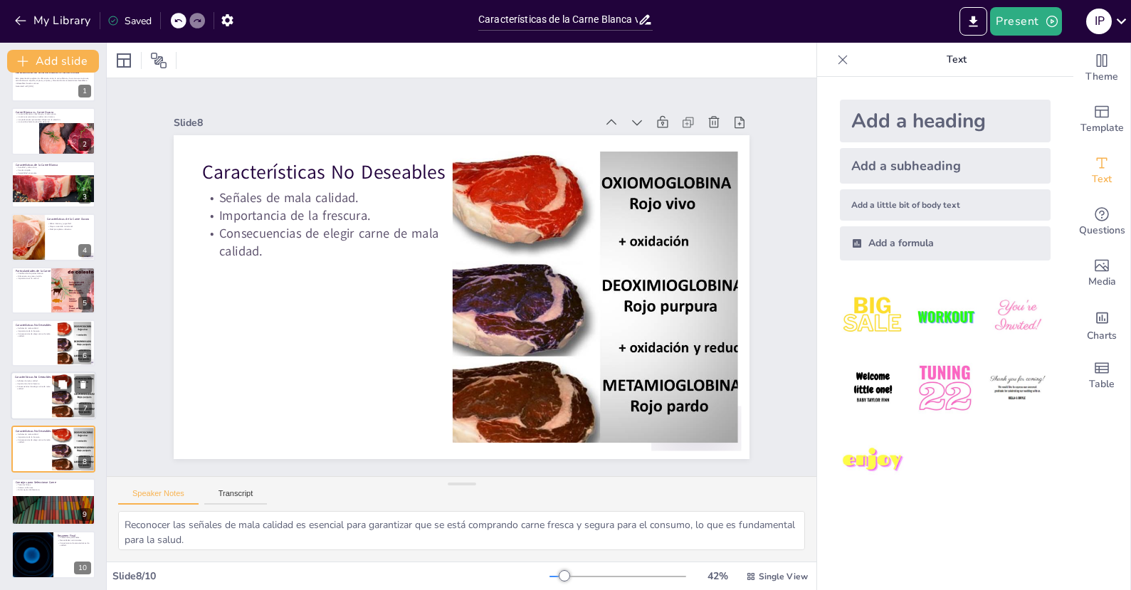
click at [52, 396] on div at bounding box center [75, 395] width 58 height 43
click at [73, 238] on div at bounding box center [53, 237] width 85 height 48
type textarea "La jugosidad de la carne oscura la hace perfecta para asados y guisos, donde el…"
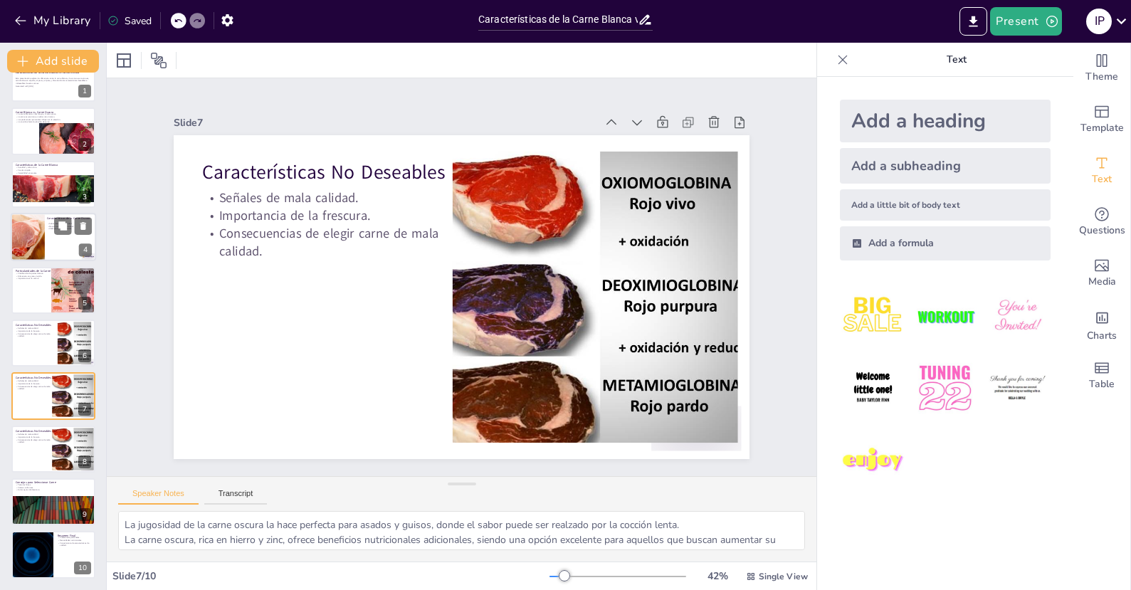
scroll to position [0, 0]
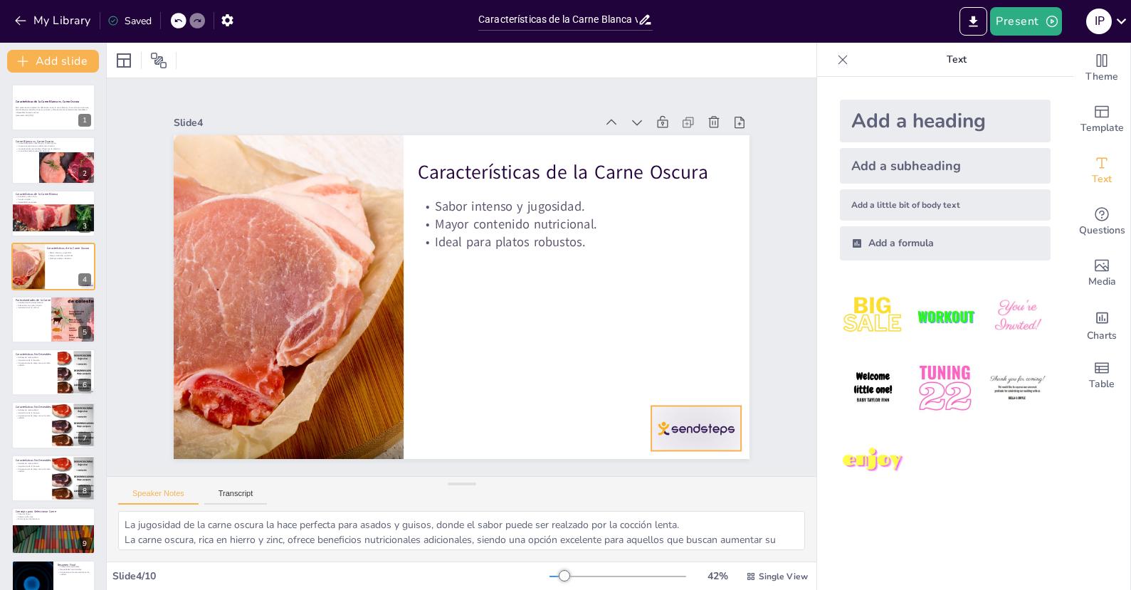
click at [522, 507] on div at bounding box center [477, 556] width 89 height 99
click at [978, 26] on icon "Export to PowerPoint" at bounding box center [973, 21] width 9 height 11
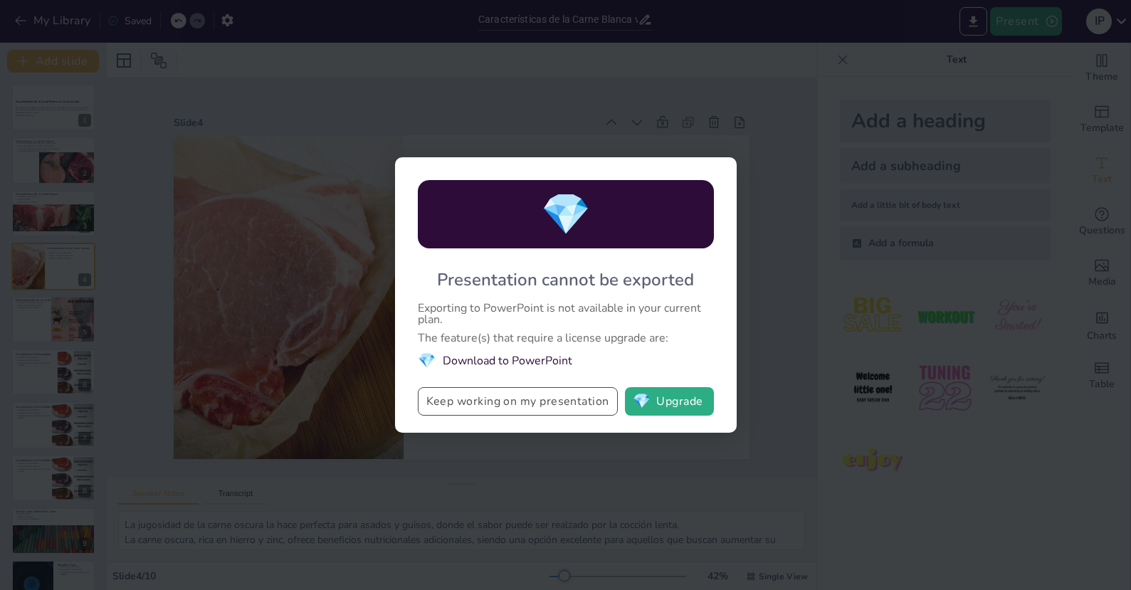
click at [552, 411] on button "Keep working on my presentation" at bounding box center [518, 401] width 200 height 28
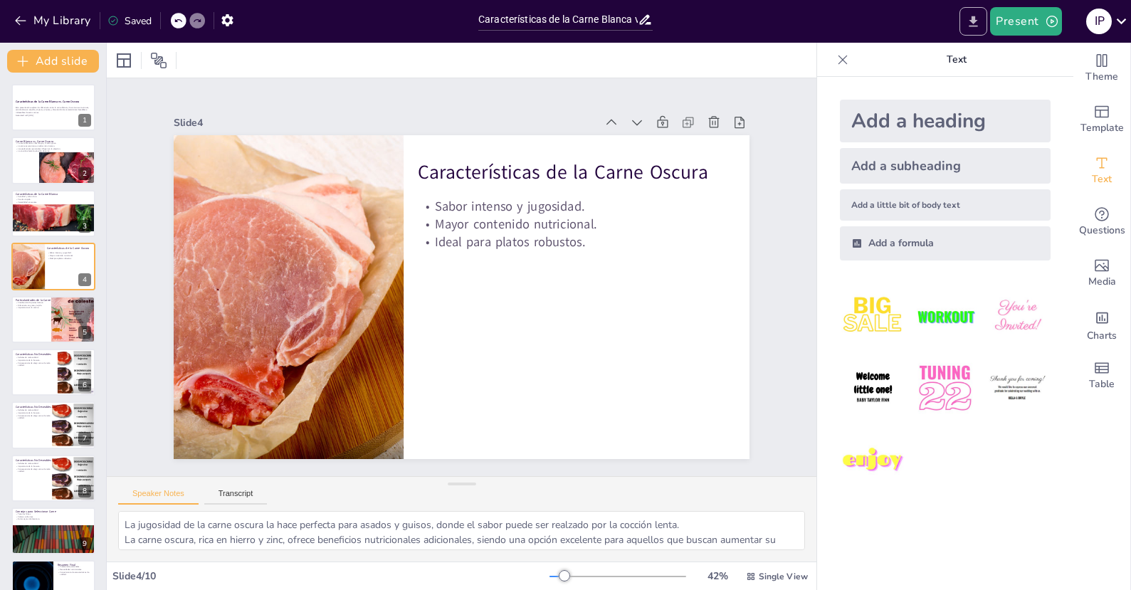
click at [974, 19] on icon "Export to PowerPoint" at bounding box center [973, 21] width 9 height 11
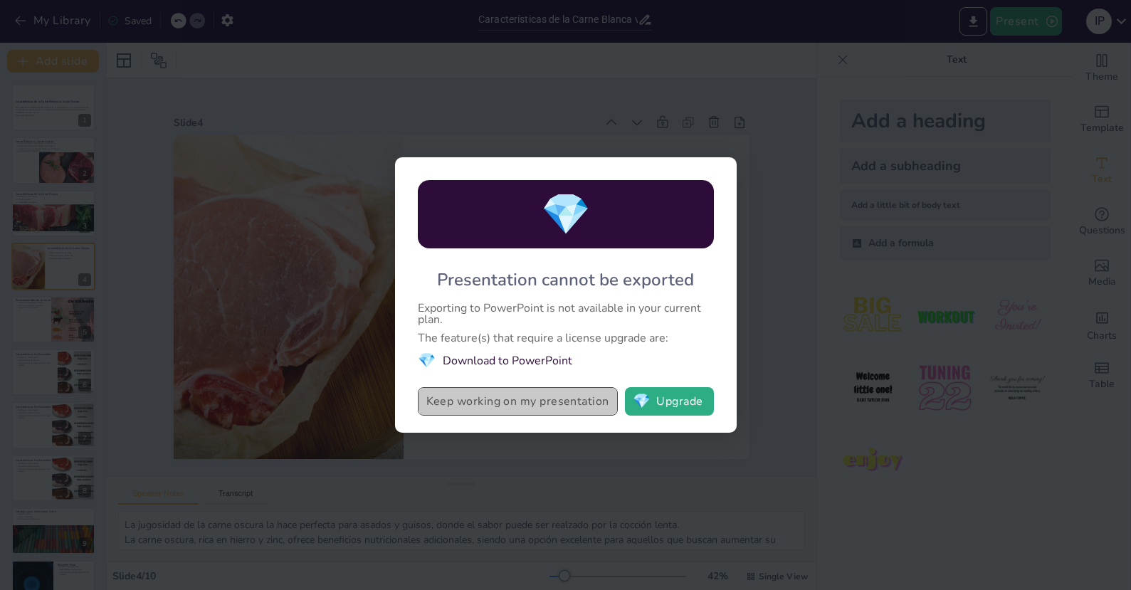
click at [473, 408] on button "Keep working on my presentation" at bounding box center [518, 401] width 200 height 28
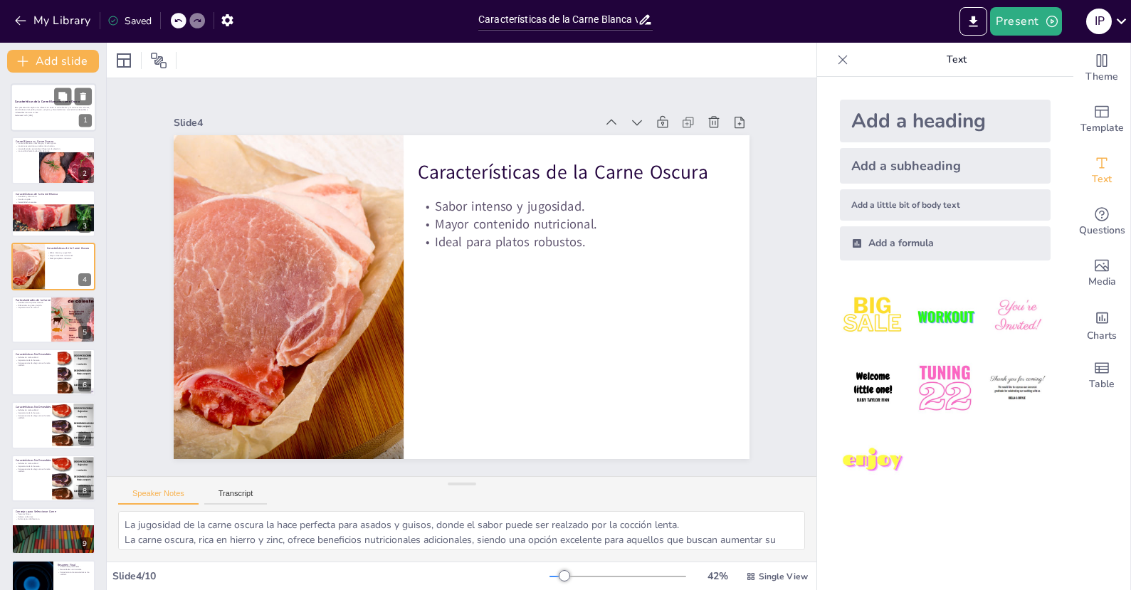
click at [26, 97] on div at bounding box center [53, 107] width 85 height 48
